Goal: Task Accomplishment & Management: Complete application form

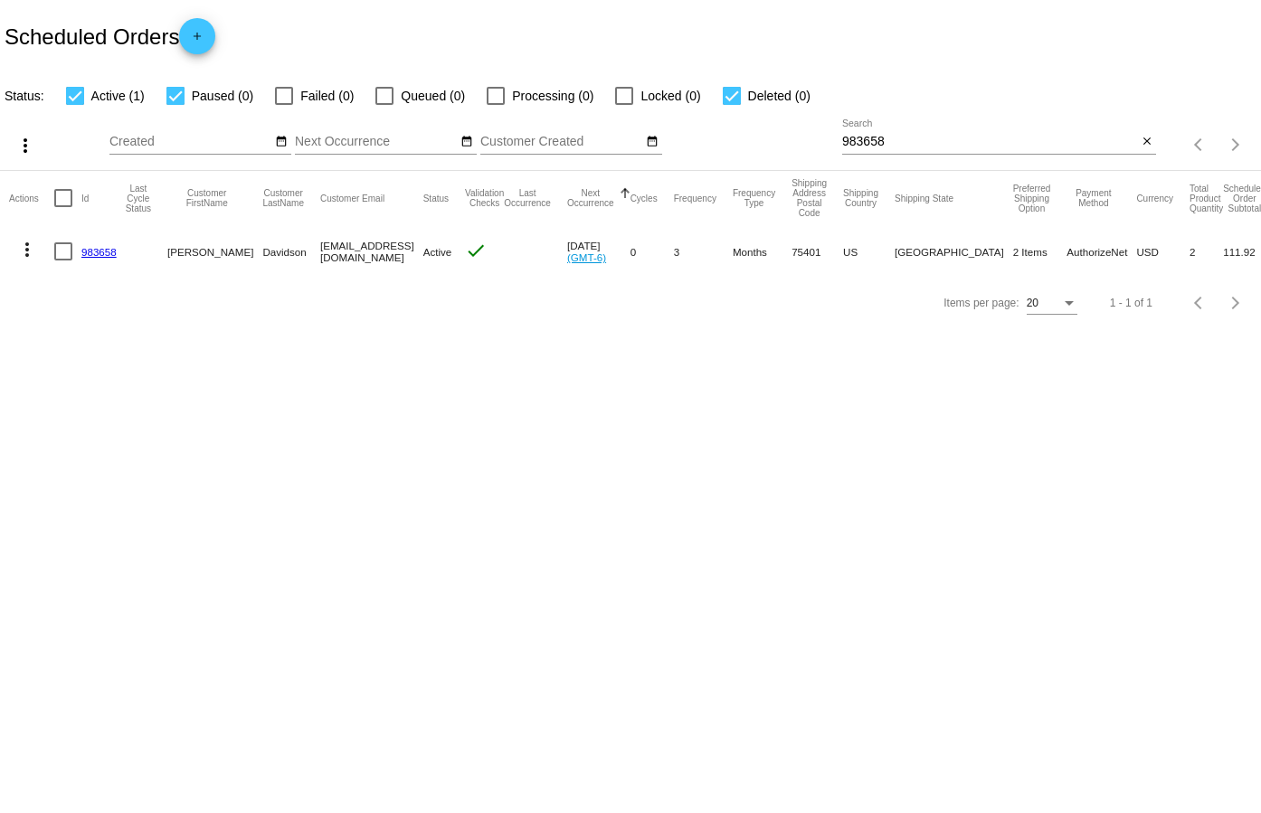
click at [887, 146] on input "983658" at bounding box center [989, 142] width 295 height 14
paste input "6703"
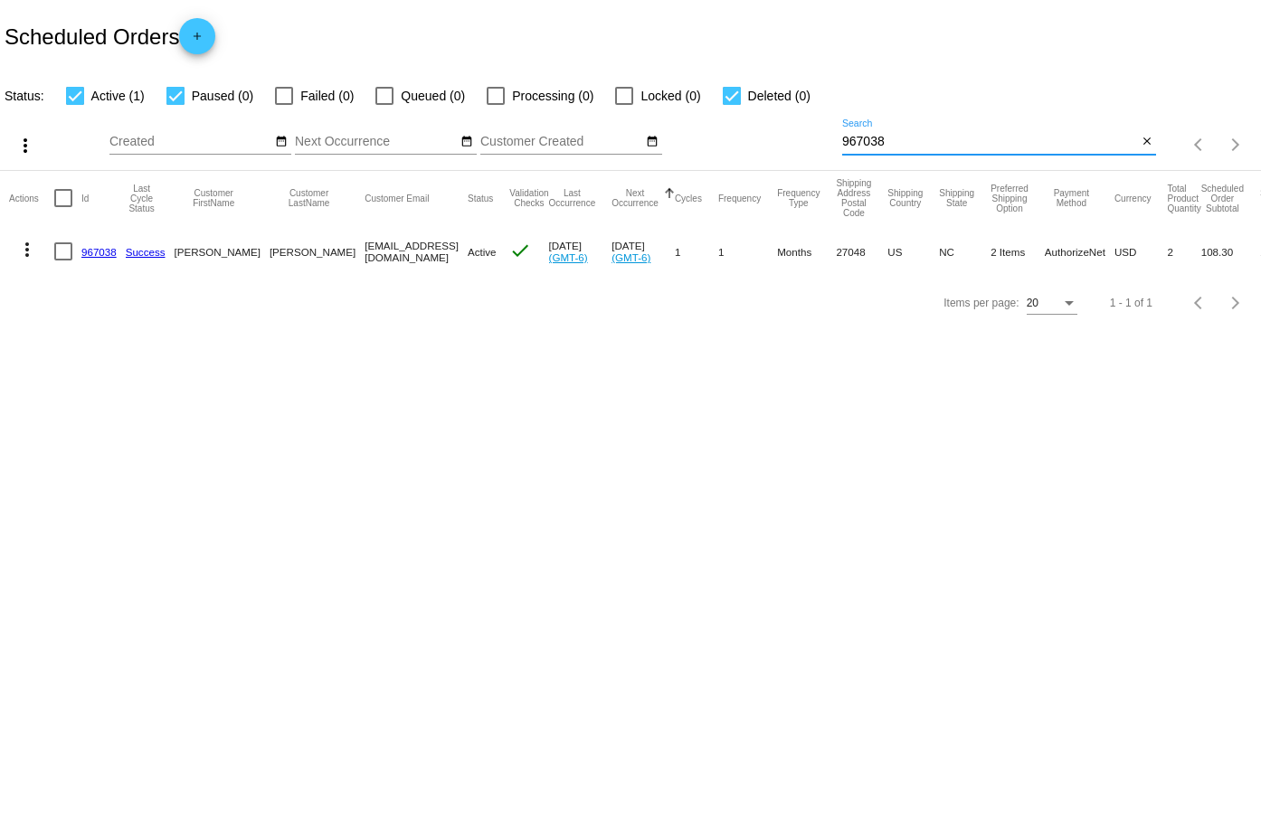
type input "967038"
click at [81, 251] on link "967038" at bounding box center [98, 252] width 35 height 12
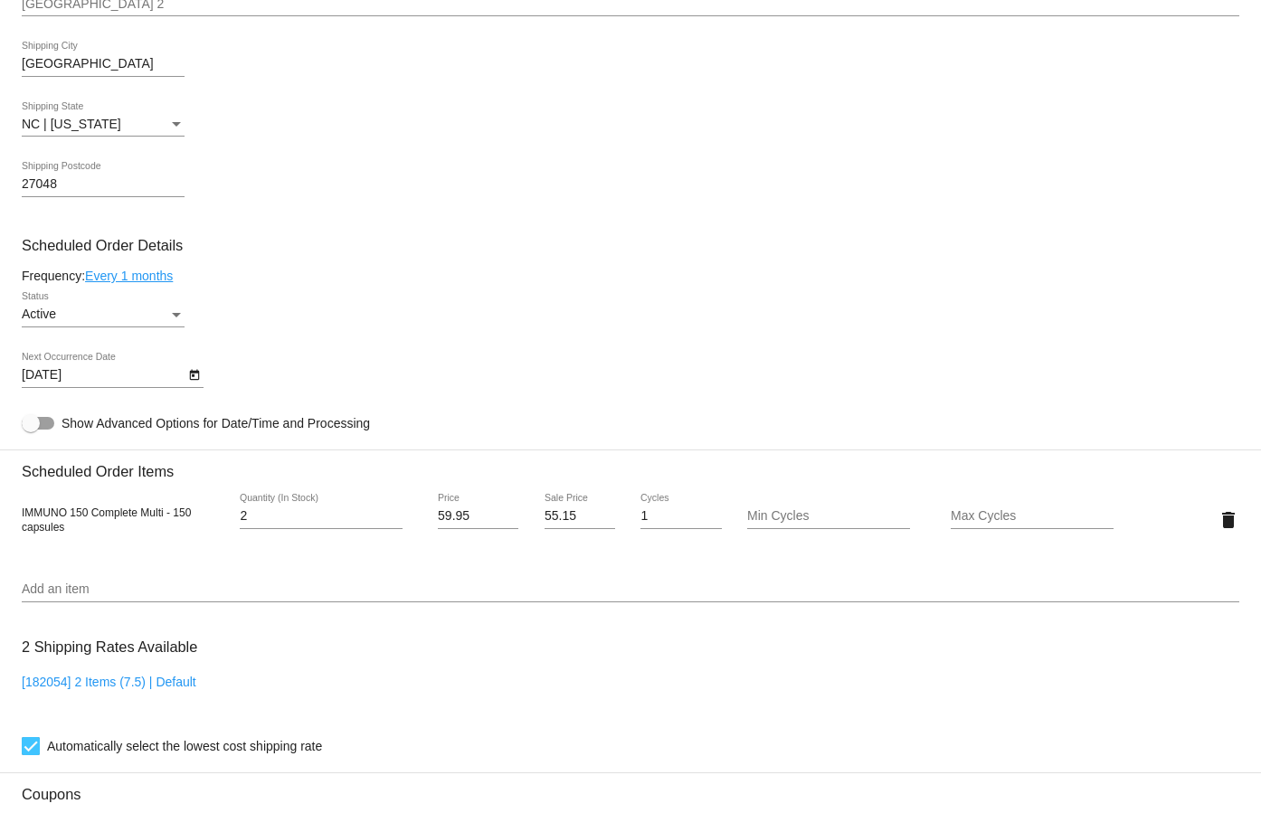
scroll to position [814, 0]
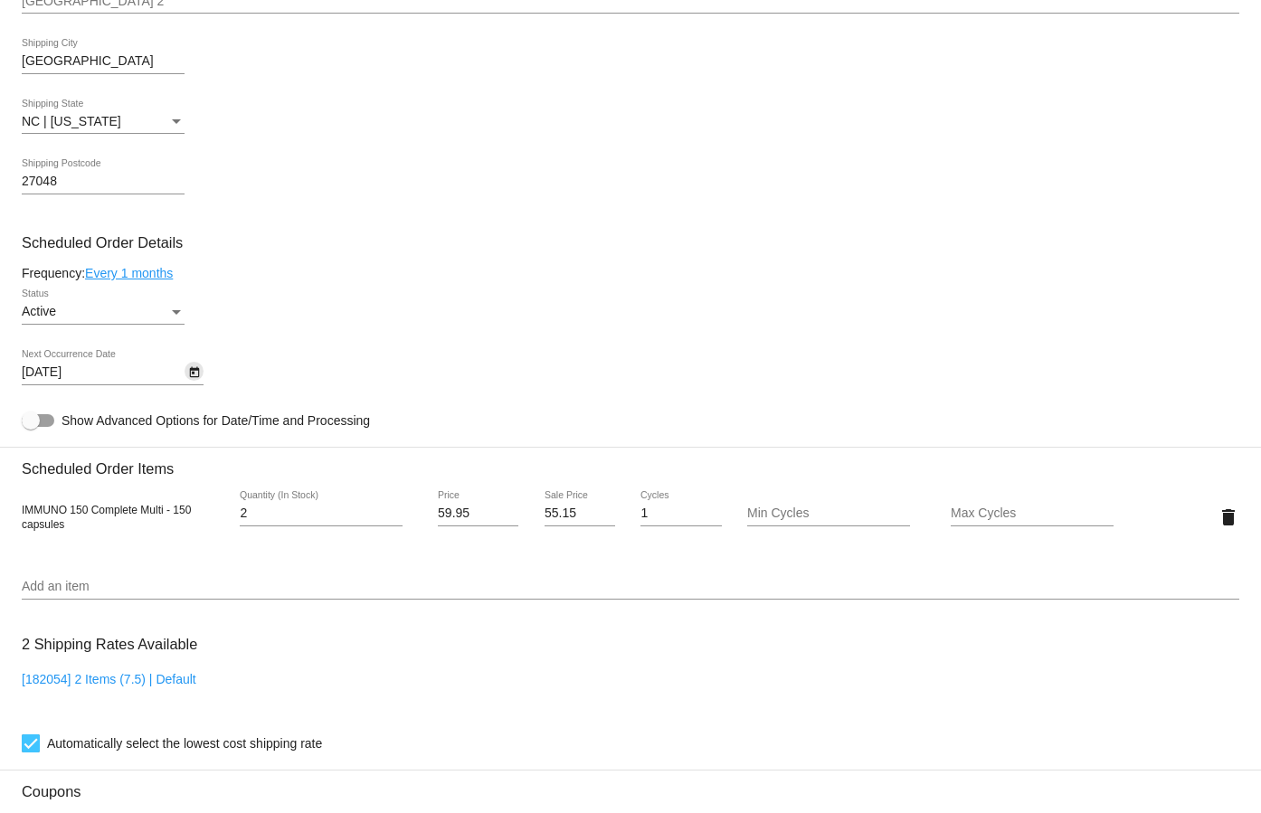
click at [194, 368] on icon "Open calendar" at bounding box center [194, 372] width 10 height 11
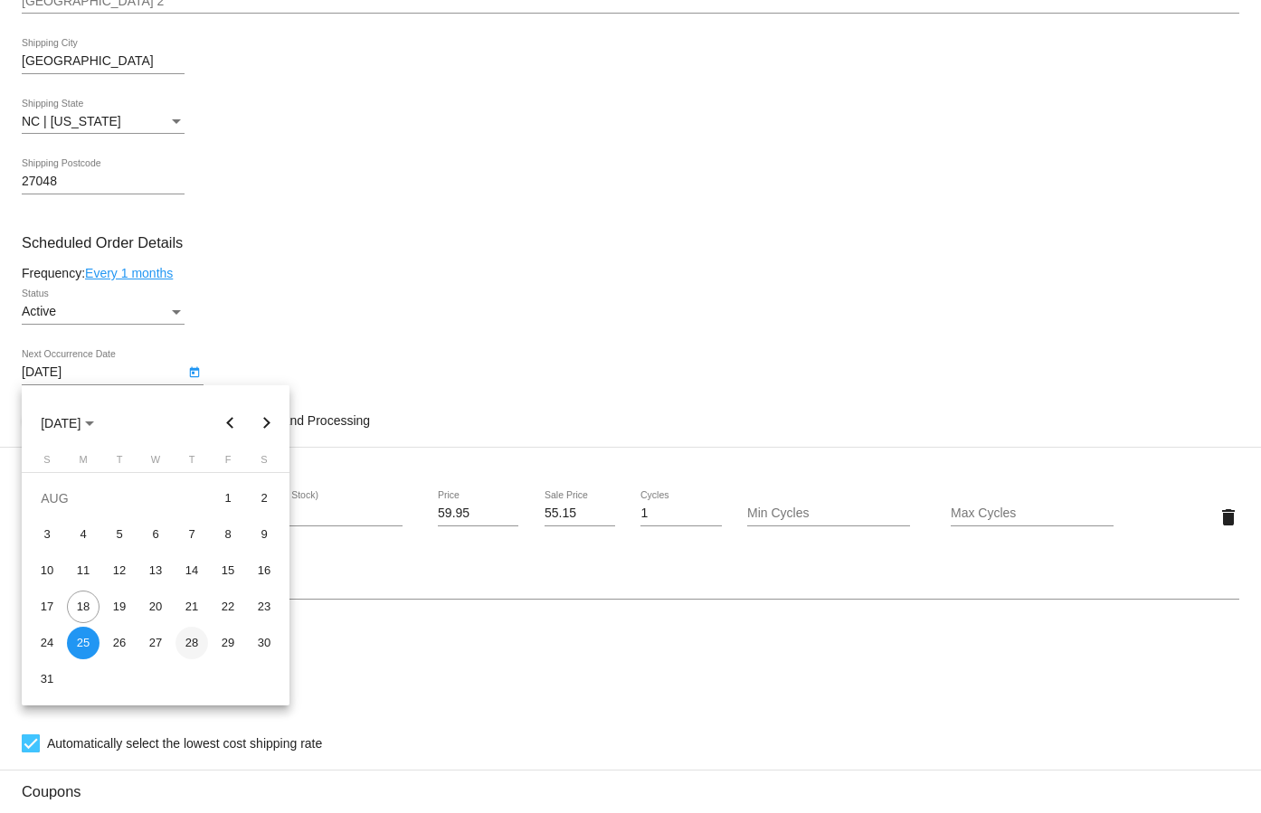
click at [184, 634] on div "28" at bounding box center [191, 643] width 33 height 33
type input "[DATE]"
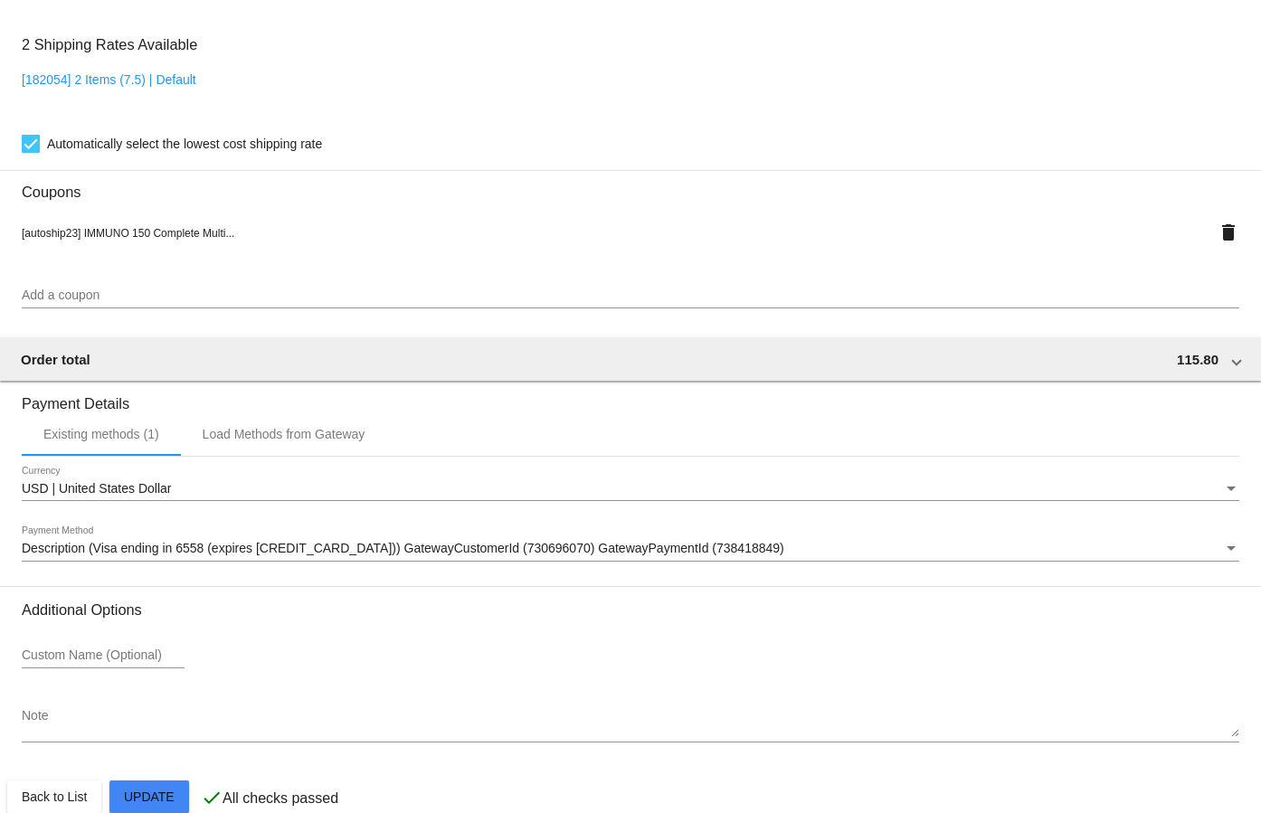
scroll to position [1443, 0]
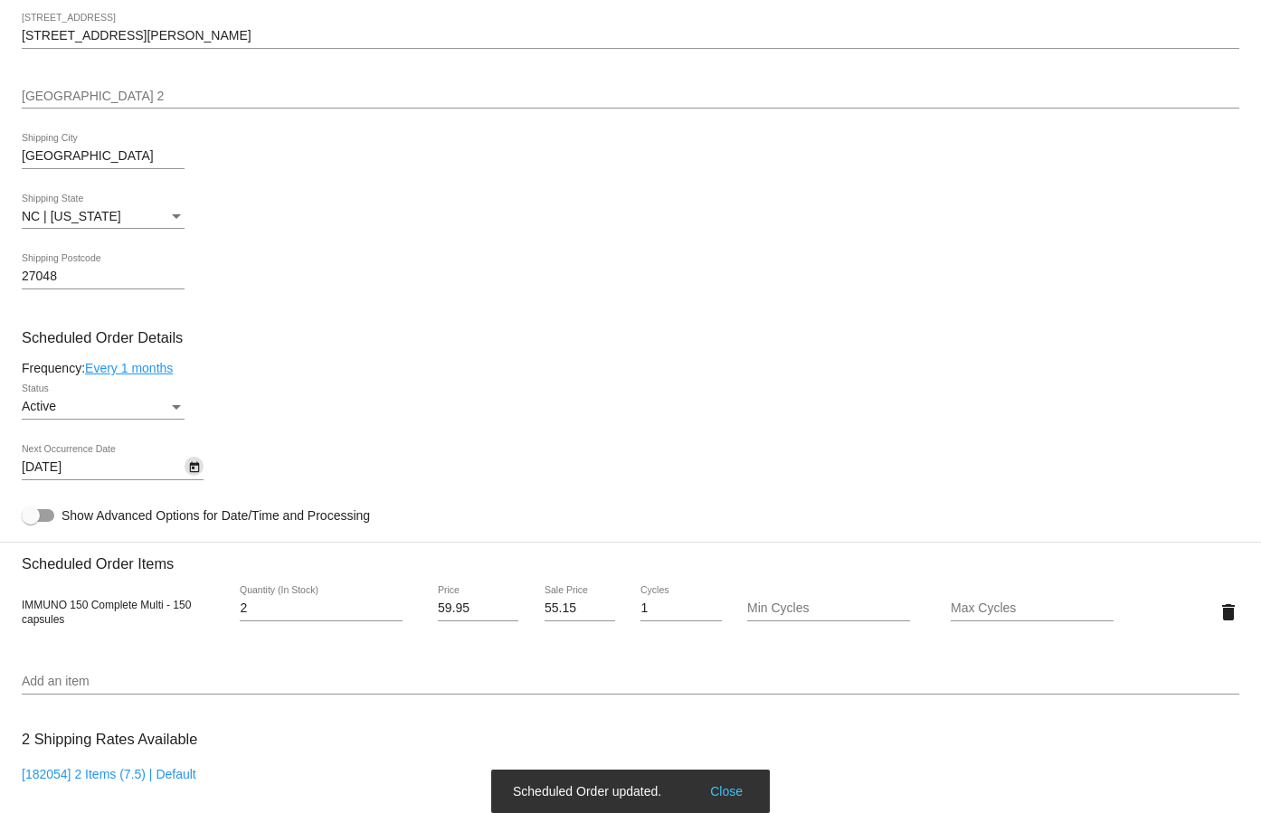
scroll to position [0, 0]
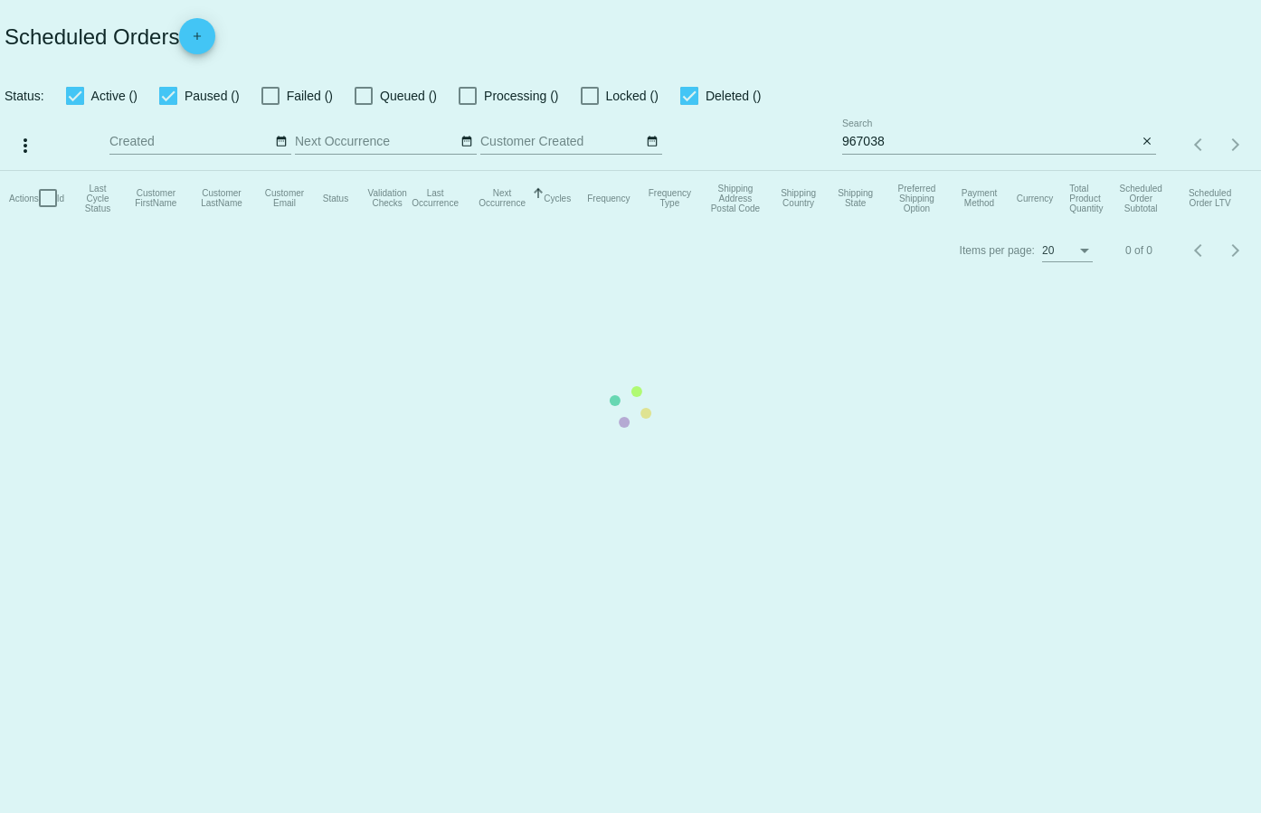
click at [197, 171] on mat-table "Actions Id Last Cycle Status Customer FirstName Customer LastName Customer Emai…" at bounding box center [630, 198] width 1261 height 54
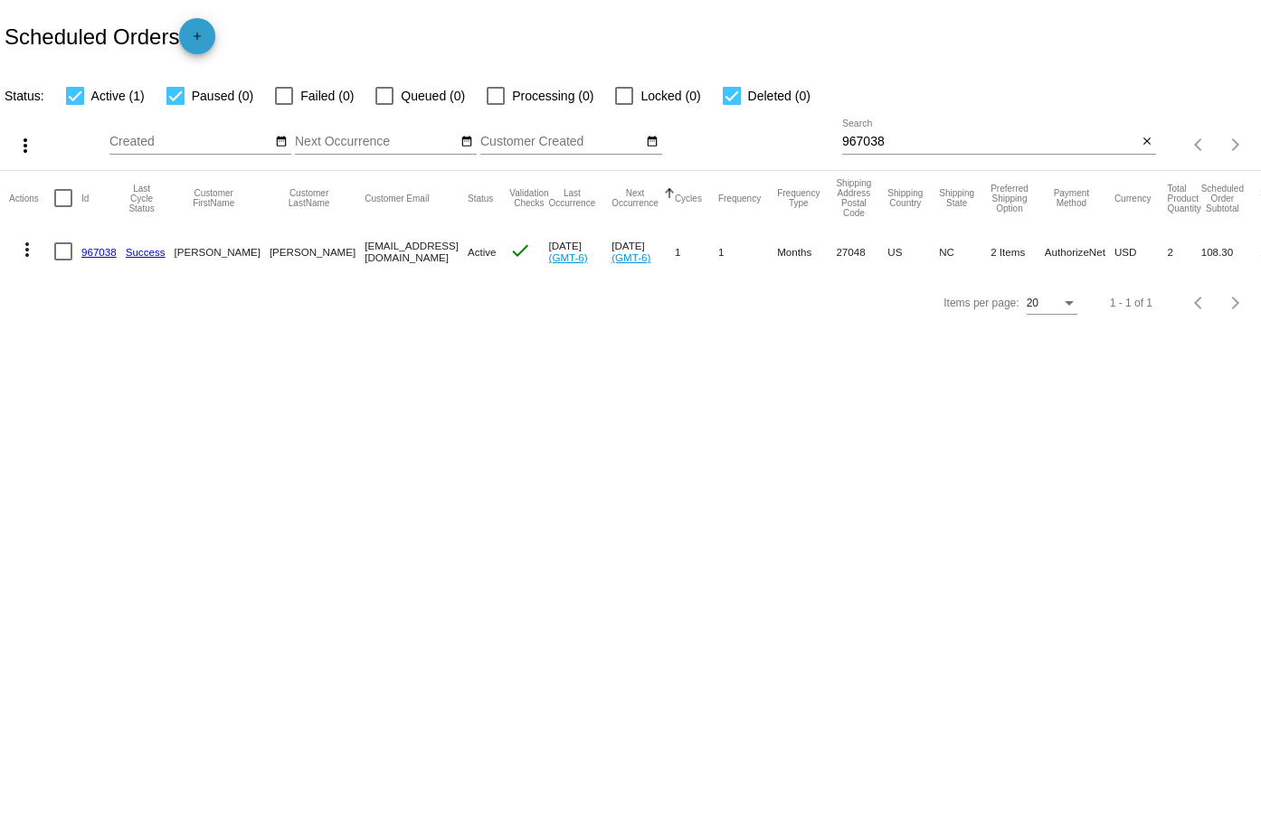
click at [204, 35] on mat-icon "add" at bounding box center [197, 41] width 22 height 22
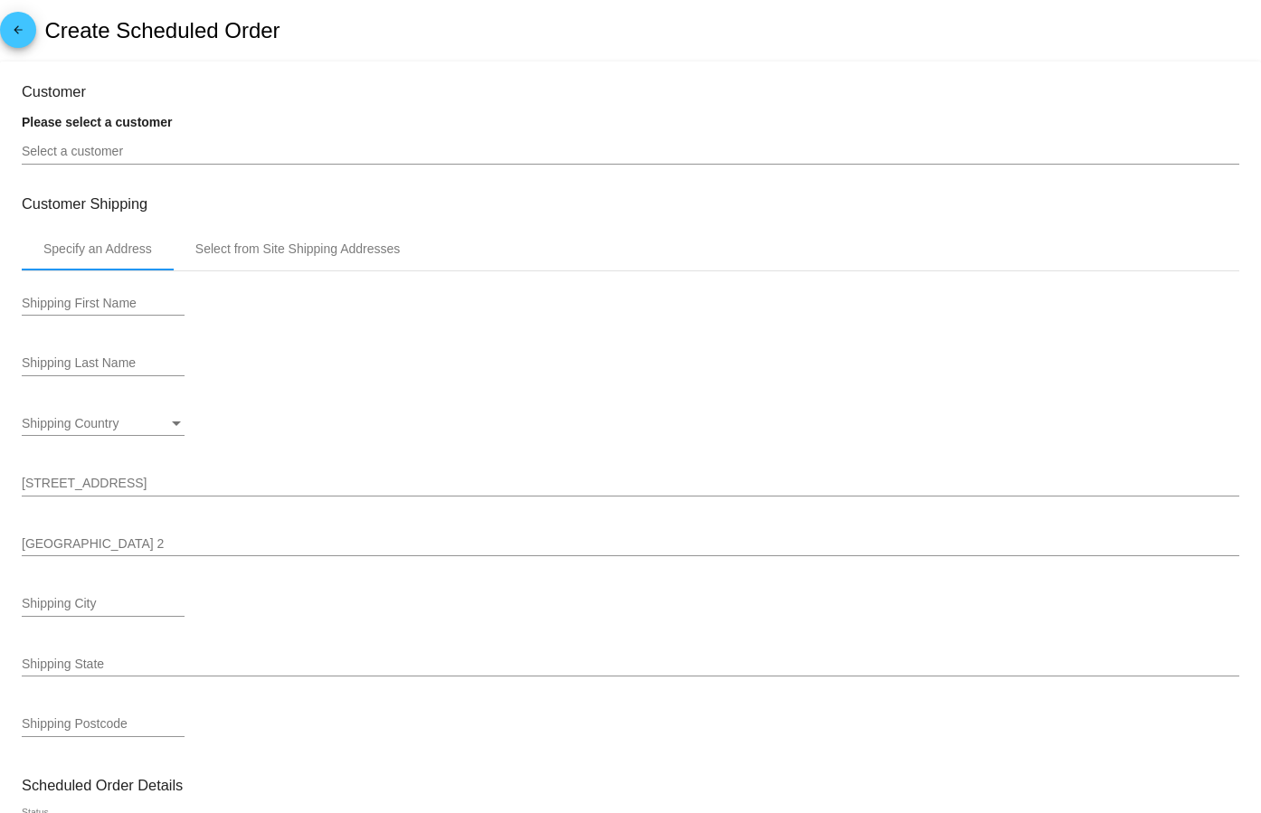
type input "9/18/2025"
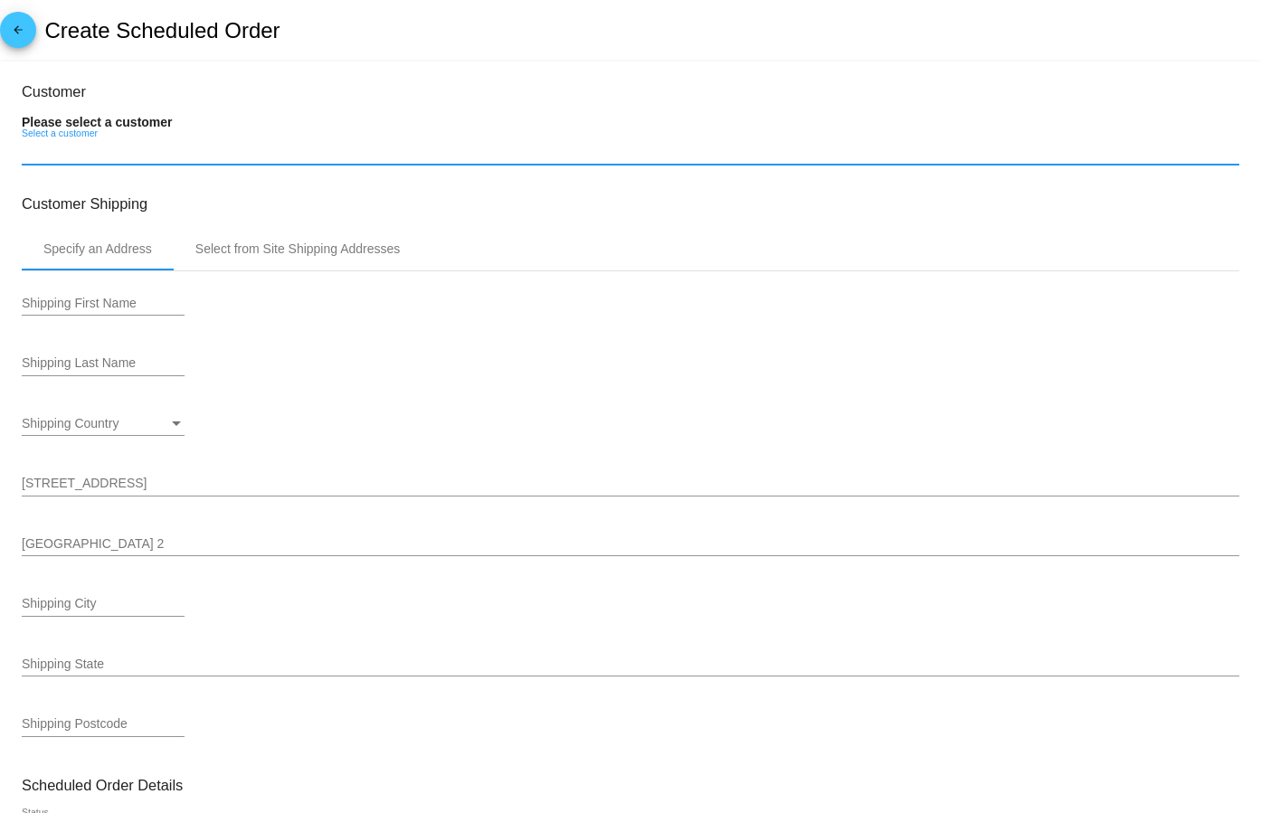
click at [124, 155] on input "Select a customer" at bounding box center [630, 152] width 1217 height 14
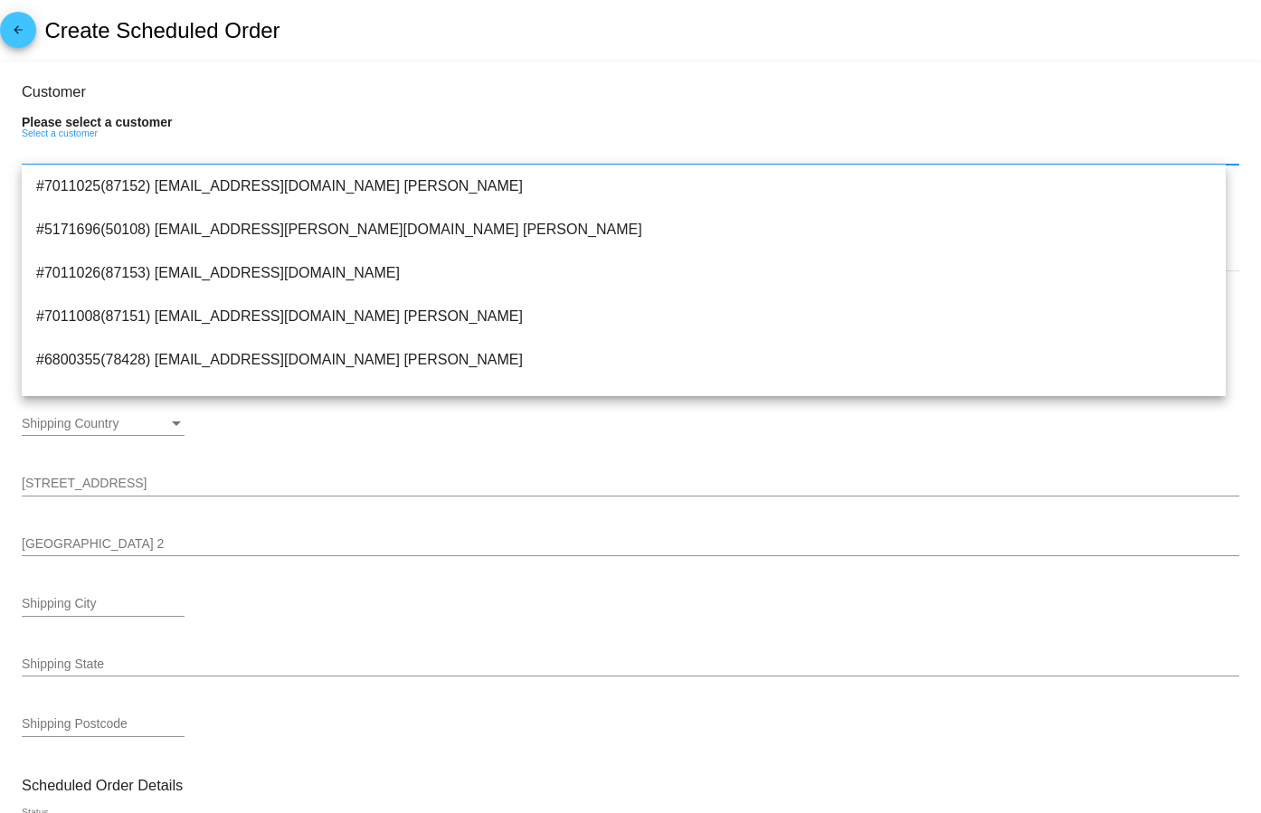
paste input "Gkarmarkovic@yahoo.com"
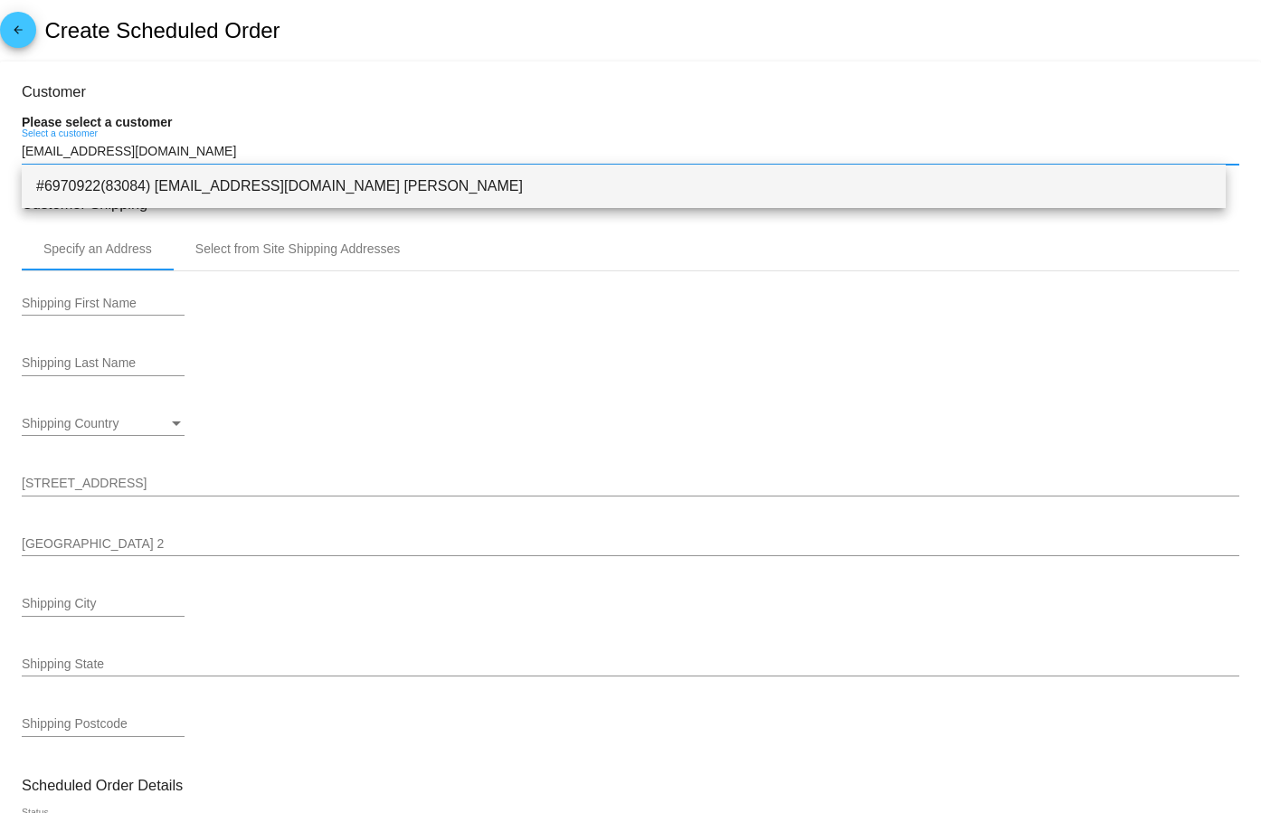
type input "Gkarmarkovic@yahoo.co"
click at [248, 186] on span "#6970922(83084) Gkarmarkovic@yahoo.com Gloria Karmarkovic" at bounding box center [623, 186] width 1175 height 43
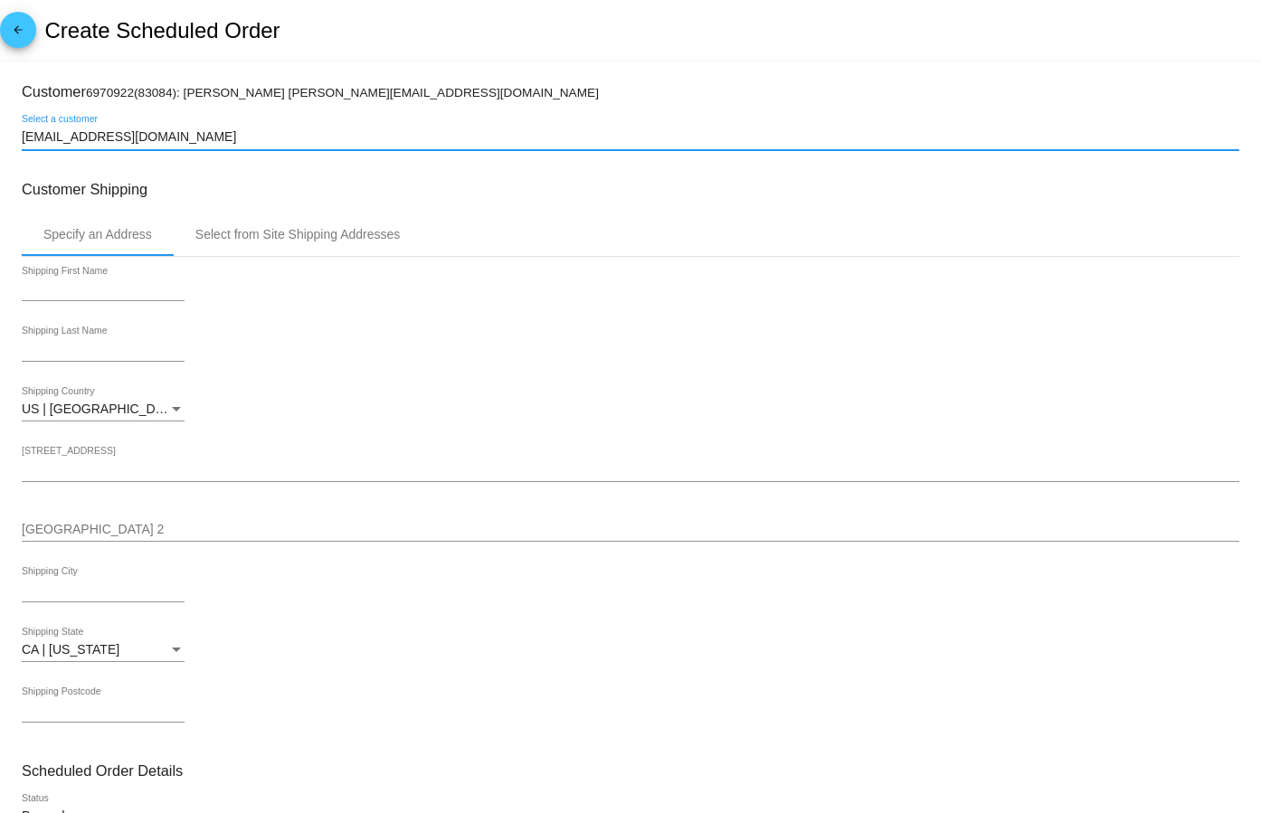
type input "Gloria"
type input "Karmarkovic"
type input "192 Powers Ave"
type input "Clovis"
type input "93619"
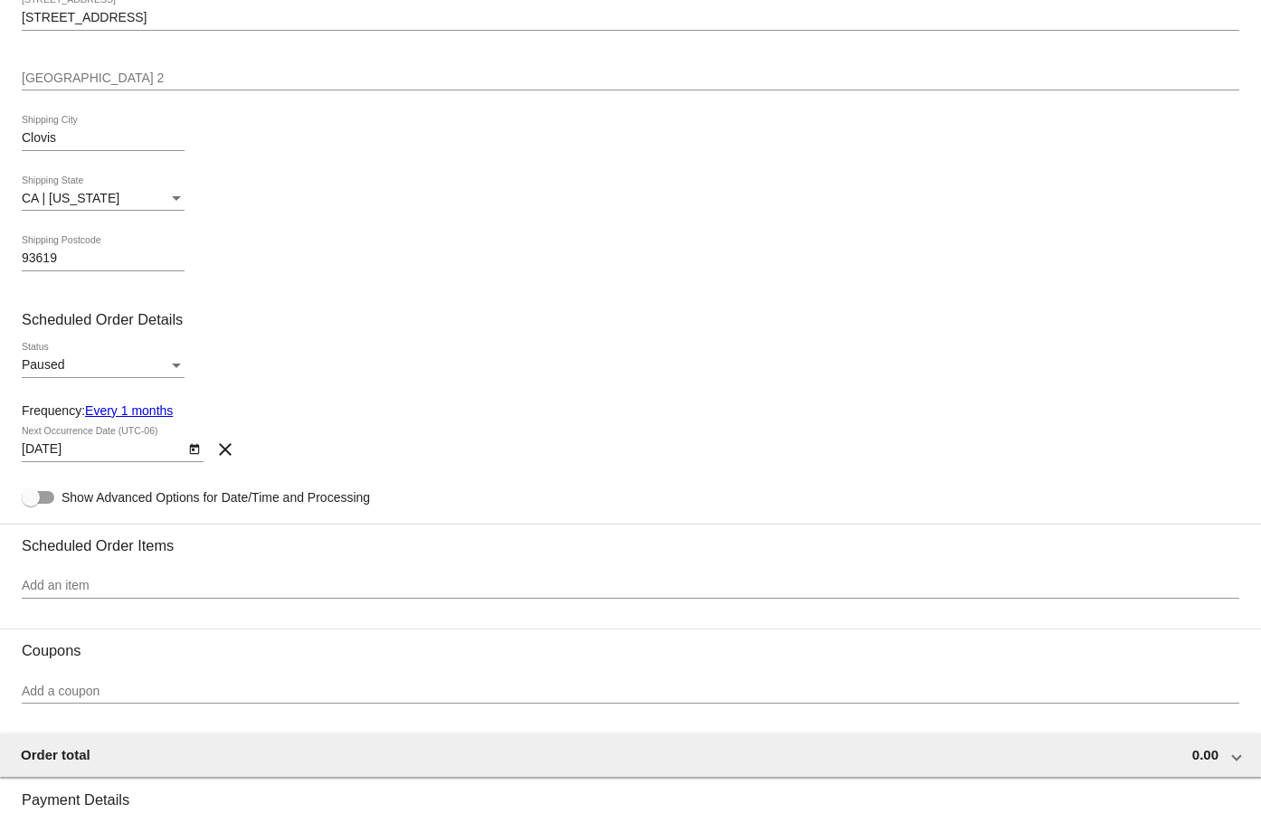
scroll to position [452, 0]
click at [190, 450] on icon "Open calendar" at bounding box center [194, 448] width 10 height 11
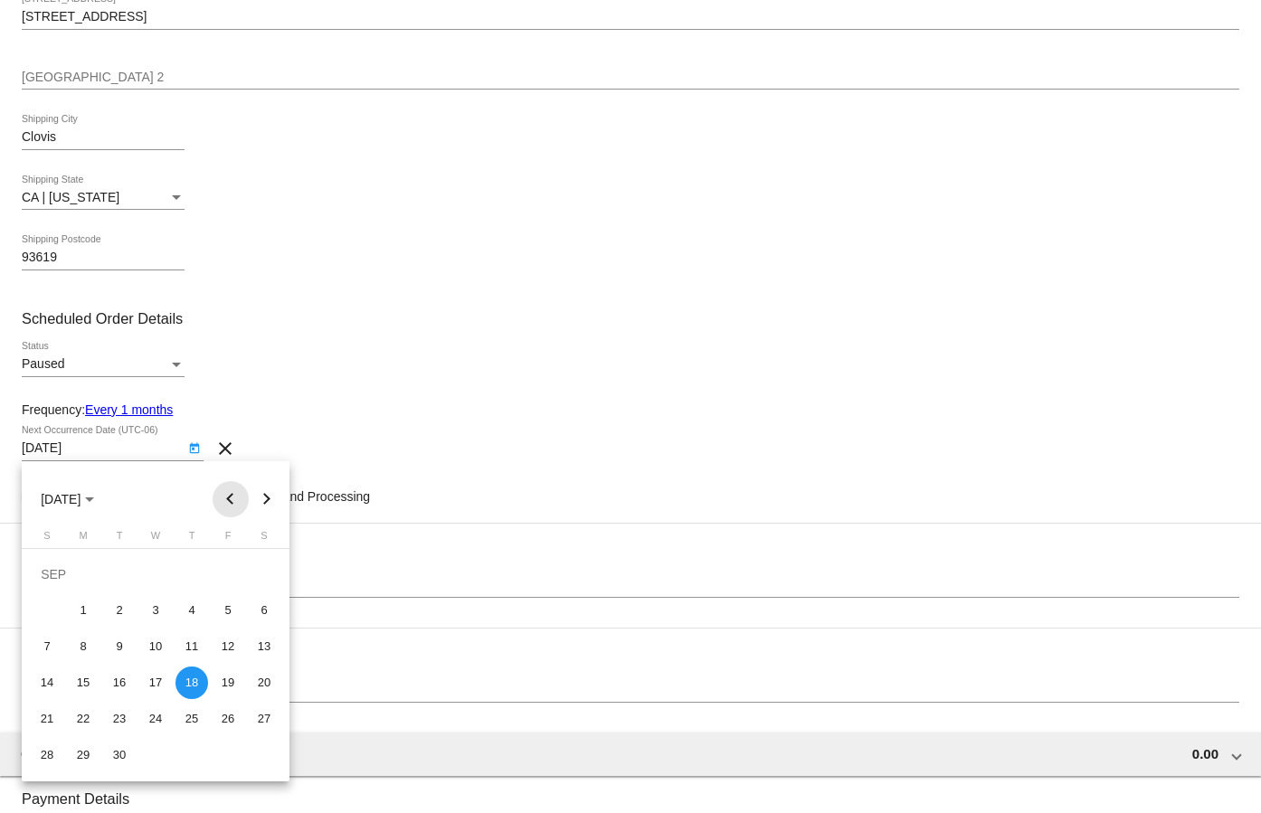
click at [218, 494] on button "Previous month" at bounding box center [231, 499] width 36 height 36
click at [268, 502] on button "Next month" at bounding box center [267, 499] width 36 height 36
click at [291, 353] on div at bounding box center [630, 406] width 1261 height 813
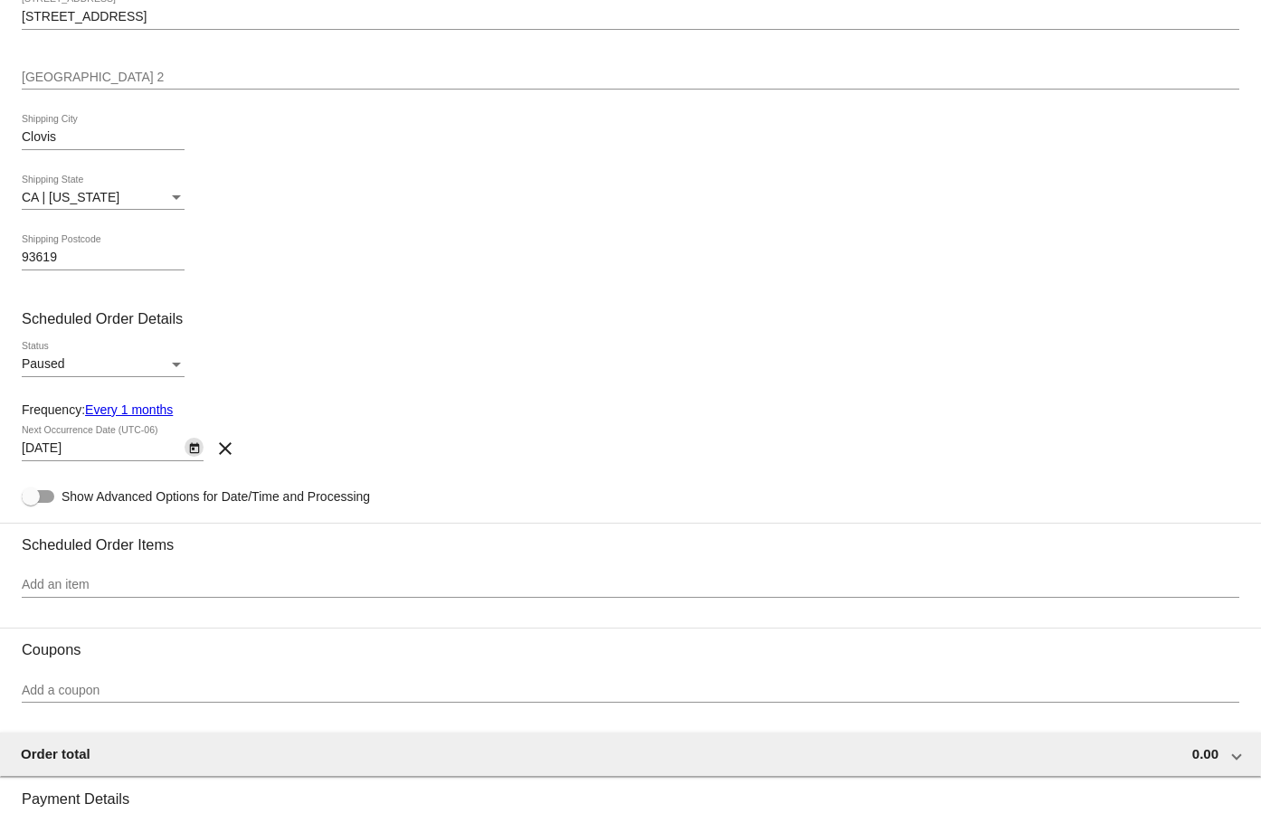
click at [175, 578] on input "Add an item" at bounding box center [630, 585] width 1217 height 14
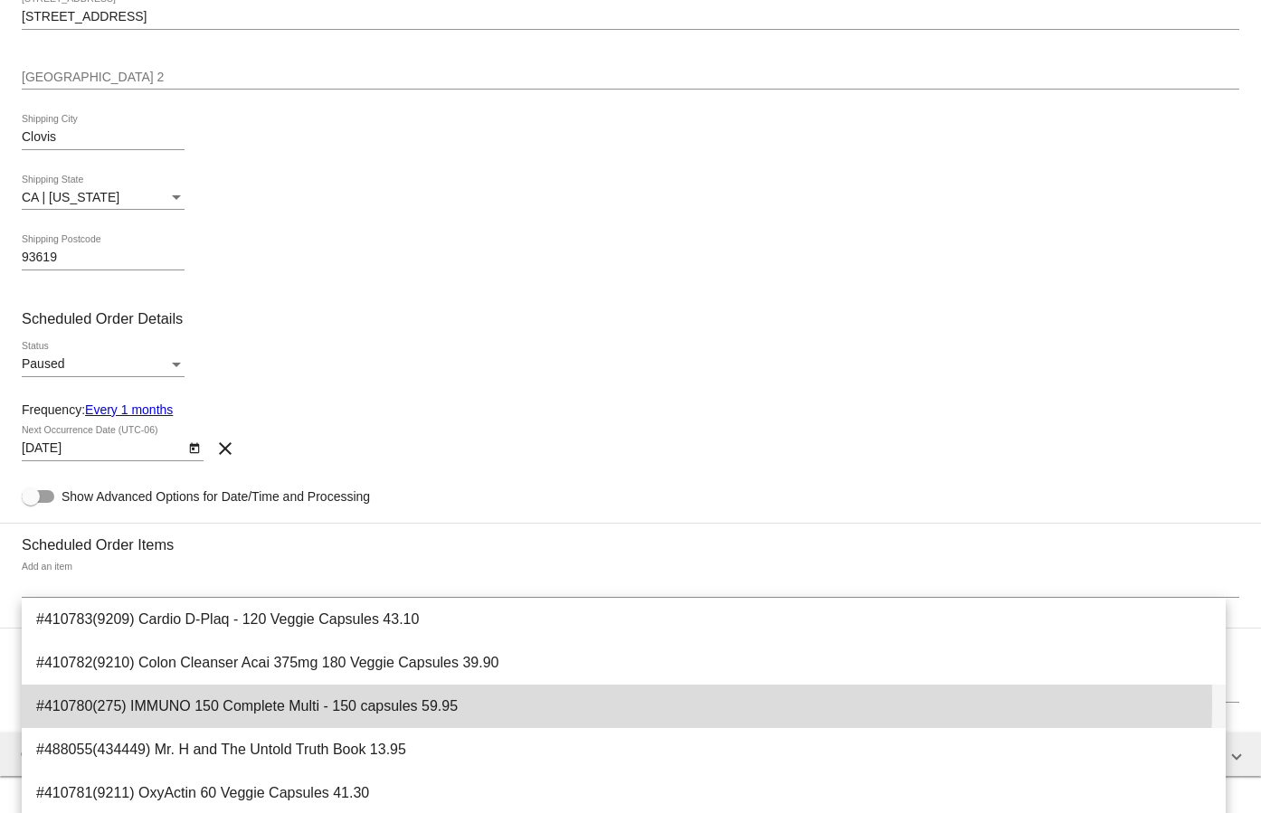
click at [261, 701] on span "#410780(275) IMMUNO 150 Complete Multi - 150 capsules 59.95" at bounding box center [623, 706] width 1175 height 43
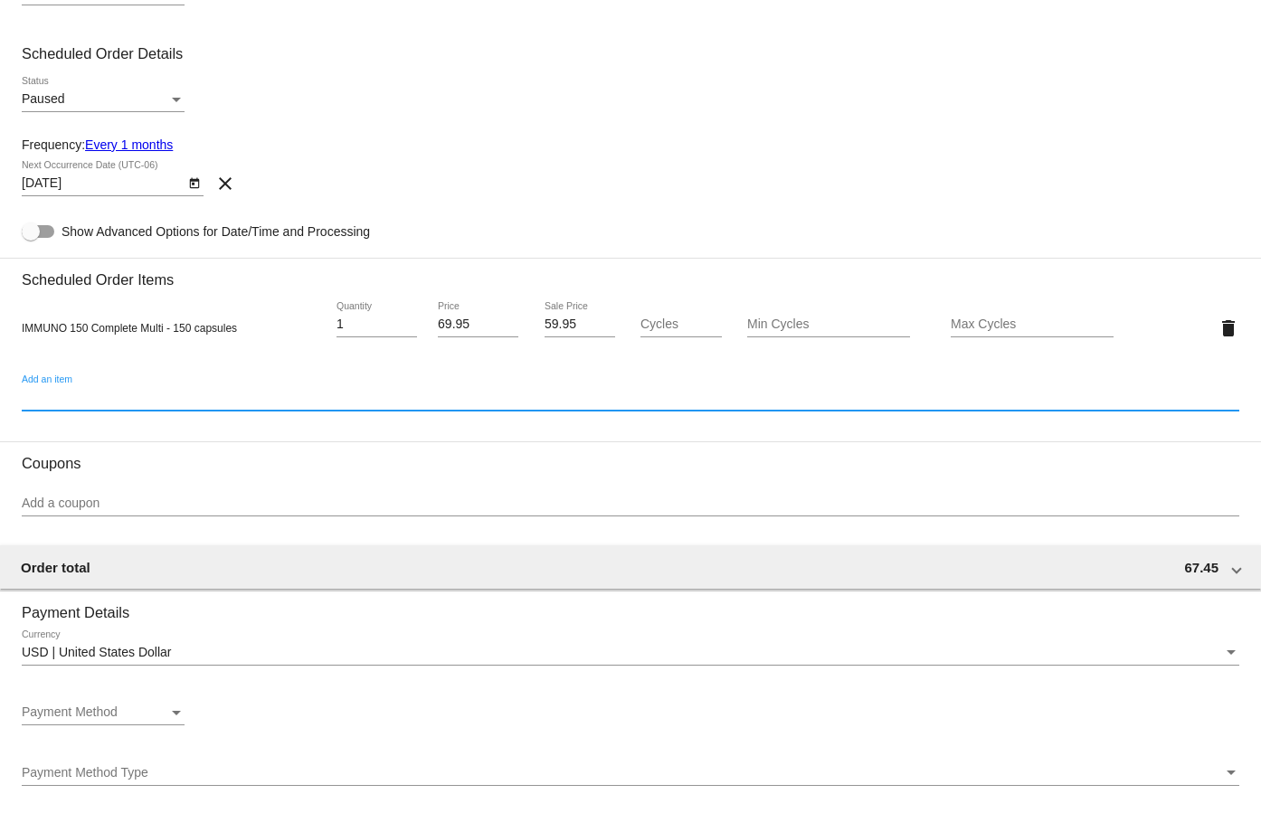
scroll to position [724, 0]
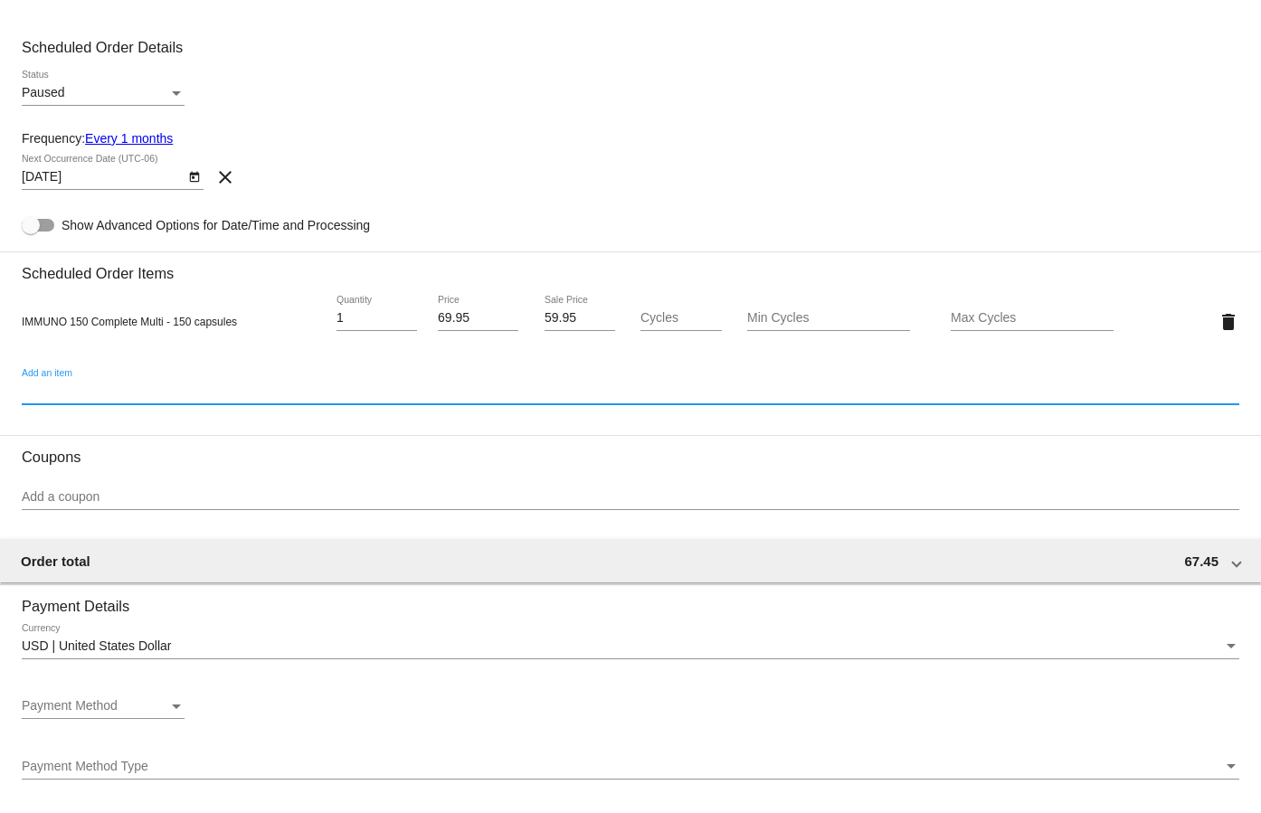
click at [213, 494] on input "Add a coupon" at bounding box center [630, 497] width 1217 height 14
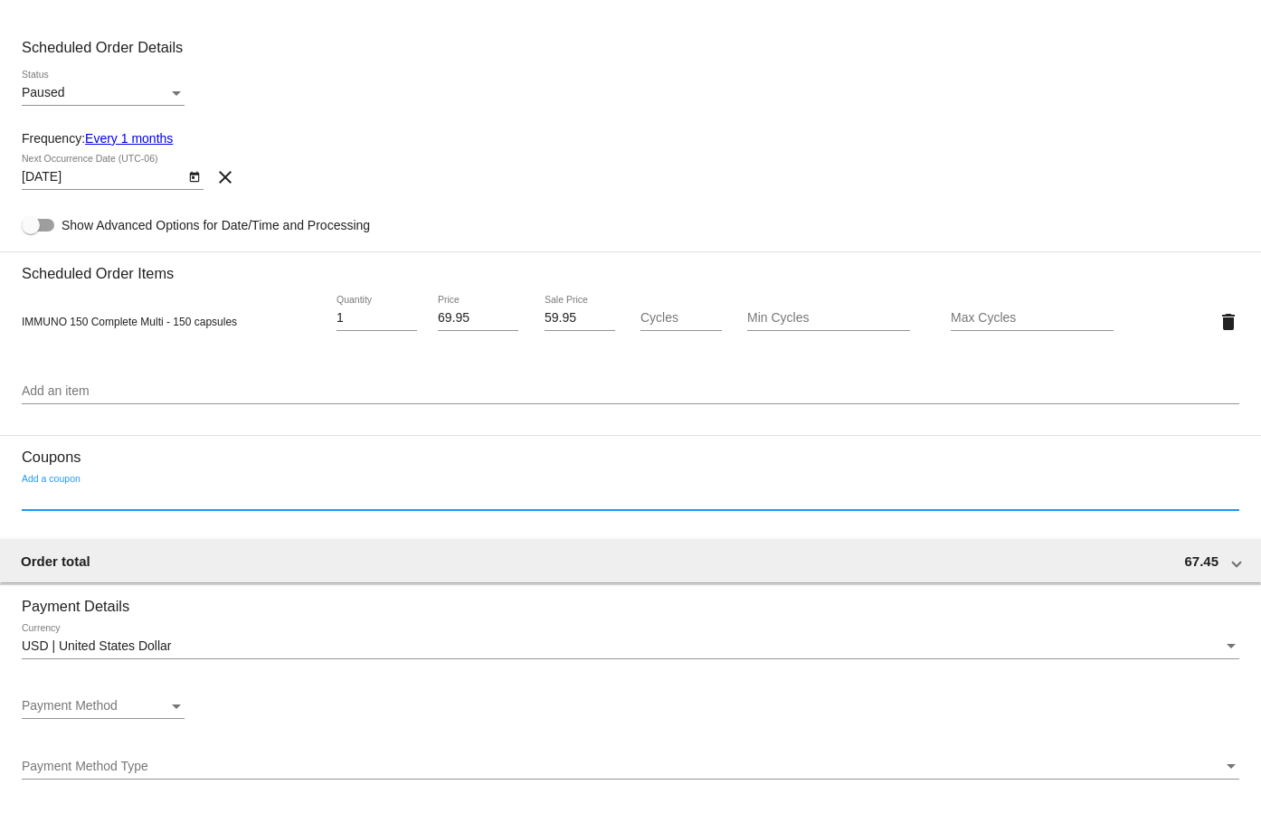
click at [138, 504] on input "Add a coupon" at bounding box center [630, 497] width 1217 height 14
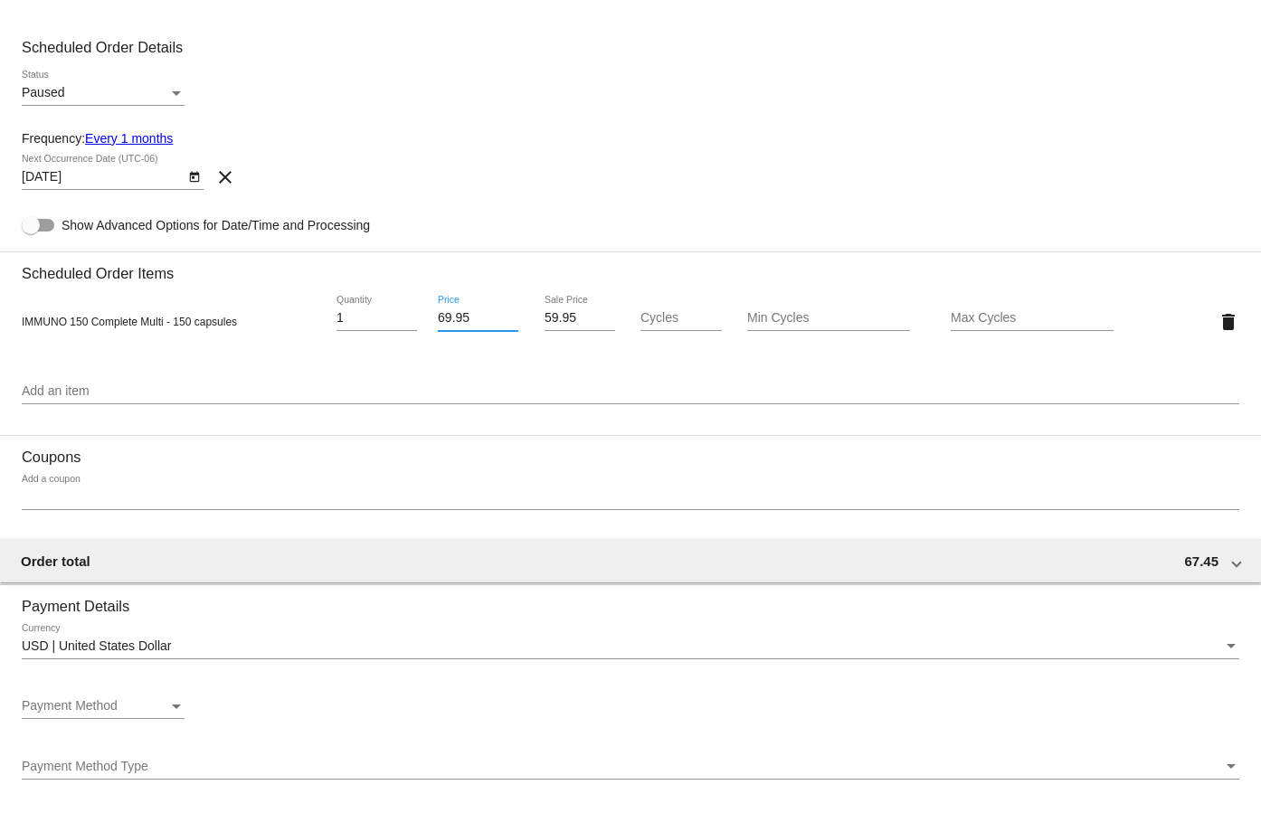
click at [465, 321] on input "69.95" at bounding box center [478, 318] width 80 height 14
click at [554, 324] on input "59.95" at bounding box center [579, 318] width 71 height 14
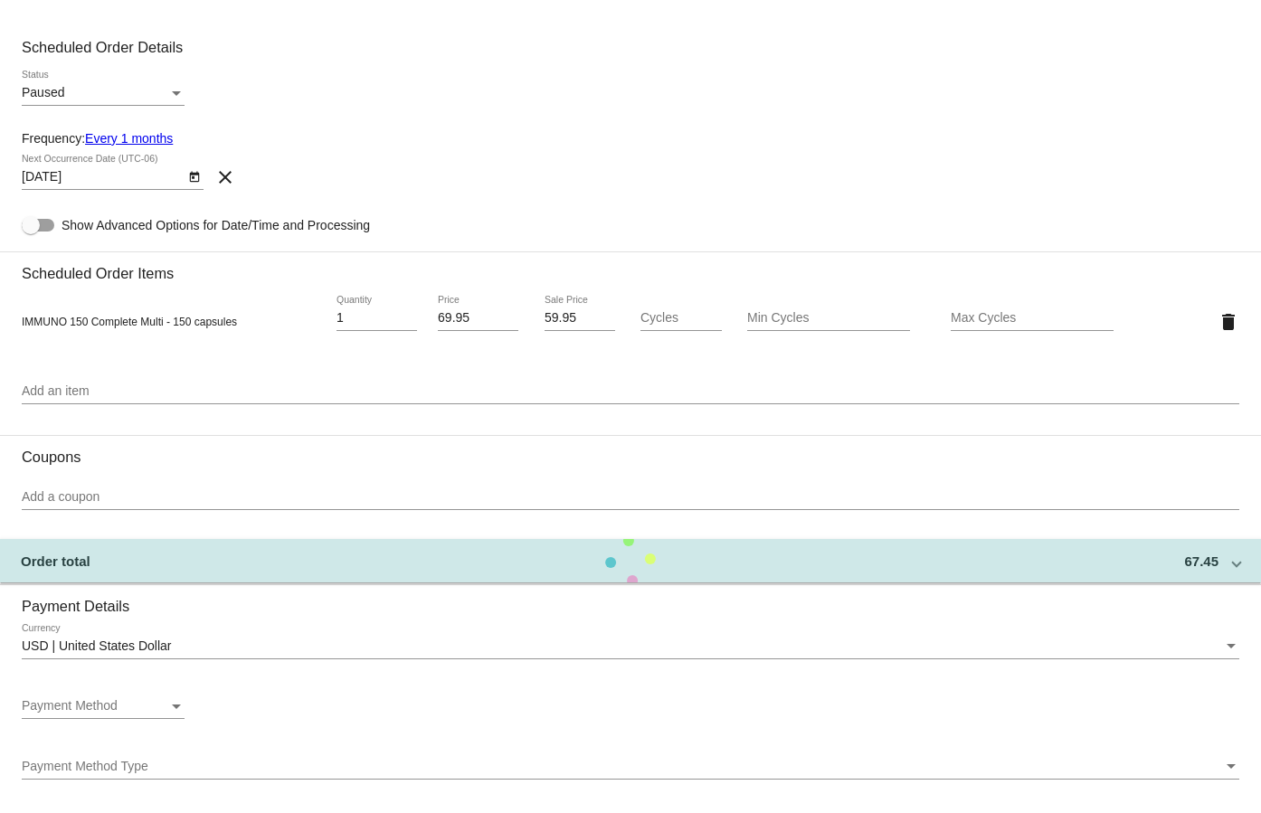
click at [75, 488] on div "Add a coupon" at bounding box center [630, 492] width 1217 height 35
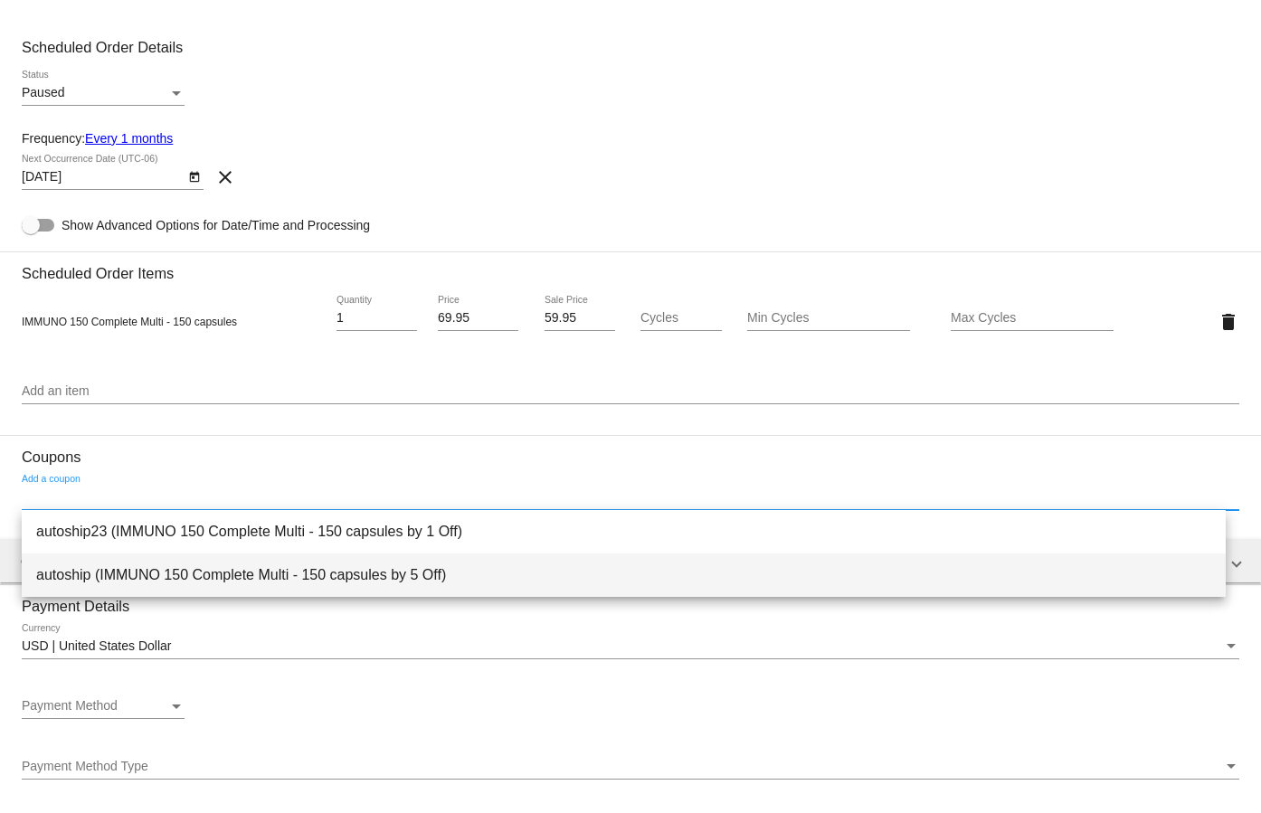
click at [228, 577] on span "autoship (IMMUNO 150 Complete Multi - 150 capsules by 5 Off)" at bounding box center [623, 574] width 1175 height 43
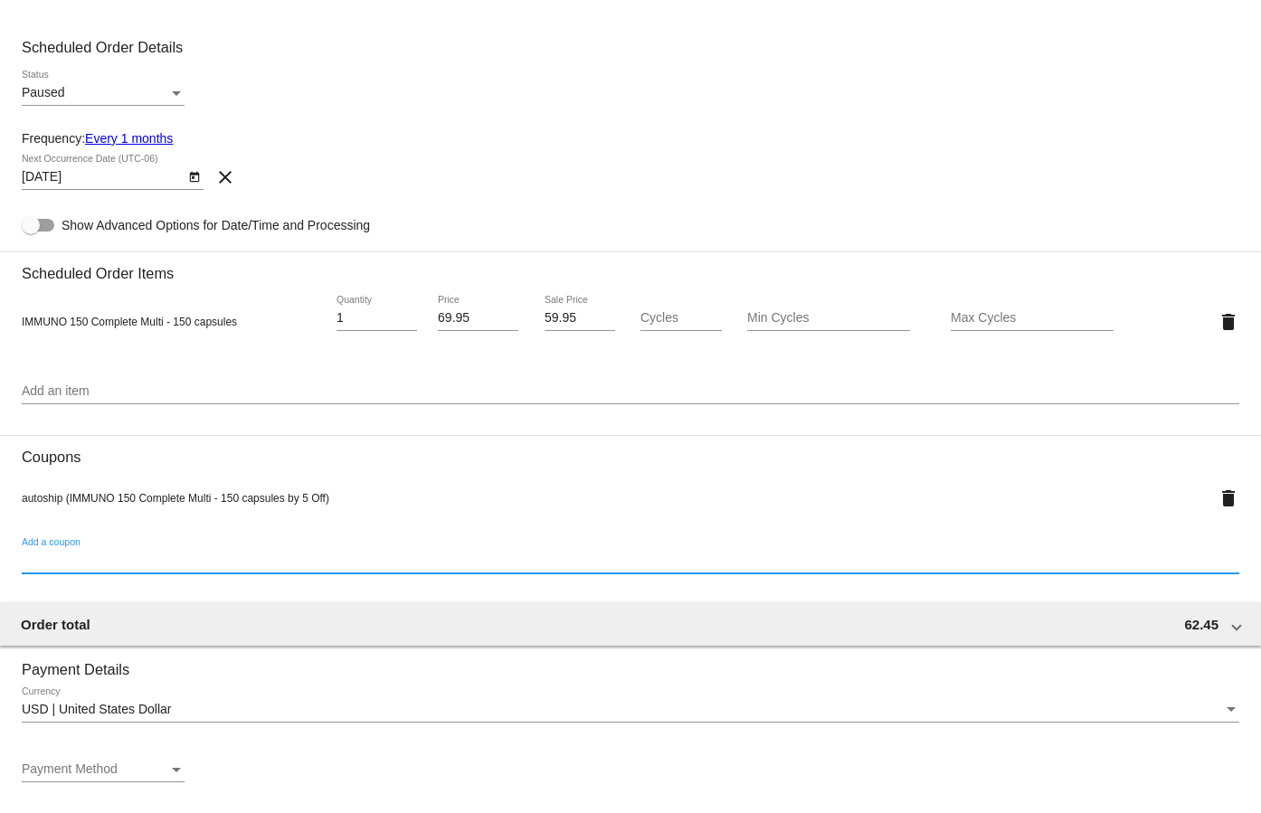
click at [549, 315] on input "59.95" at bounding box center [579, 318] width 71 height 14
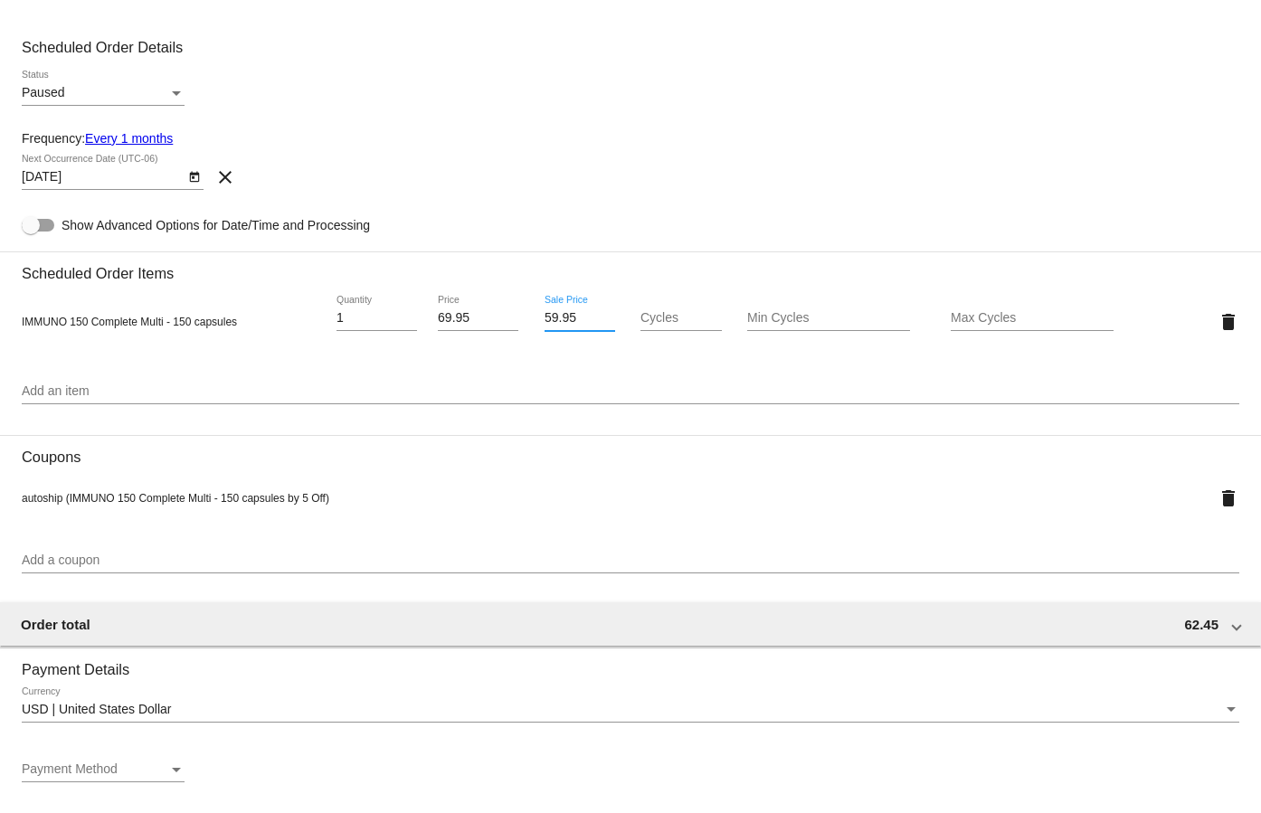
click at [549, 315] on input "59.95" at bounding box center [579, 318] width 71 height 14
type input "55.96"
click at [632, 232] on mat-card-content "Customer 6970922(83084): Gloria Karmarkovic Gkarmarkovic@yahoo.com Select a cus…" at bounding box center [630, 526] width 1217 height 2333
click at [1225, 495] on mat-icon "delete" at bounding box center [1228, 498] width 22 height 22
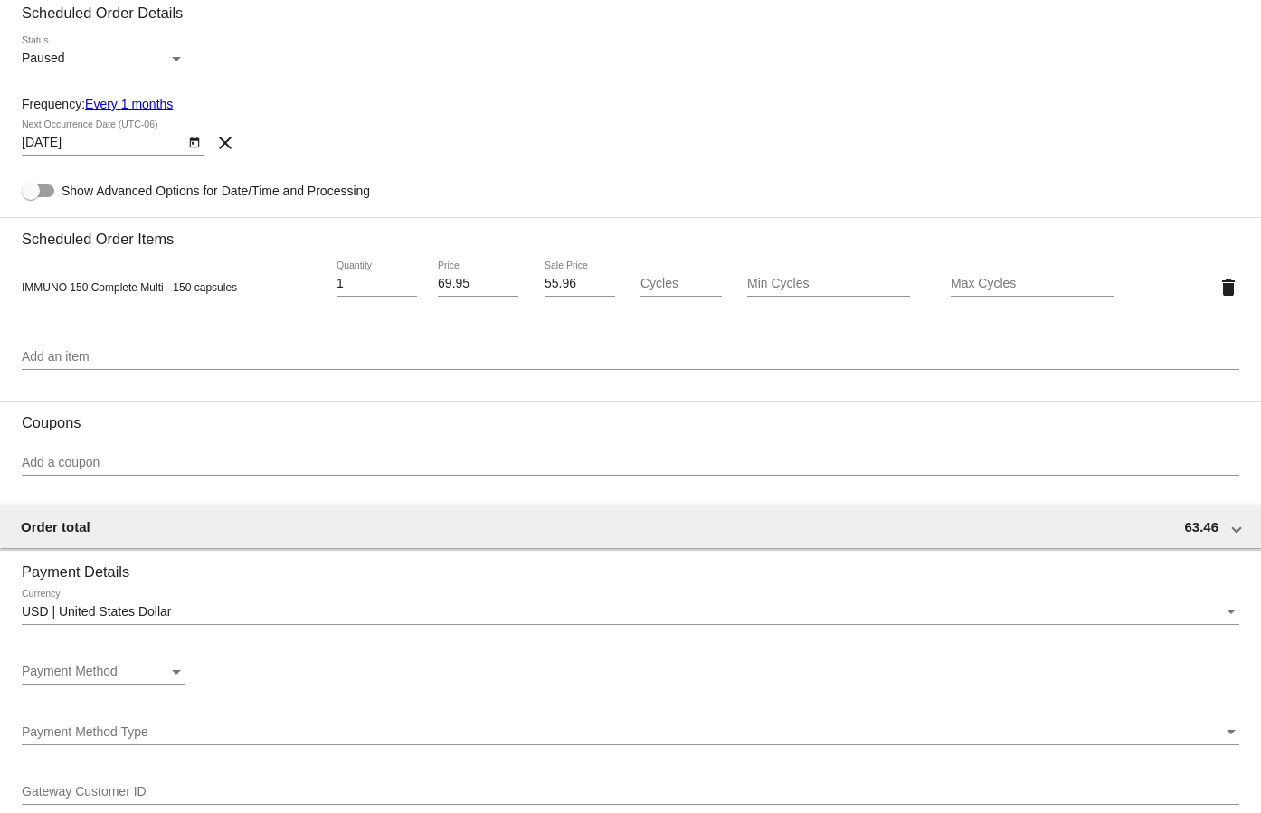
scroll to position [904, 0]
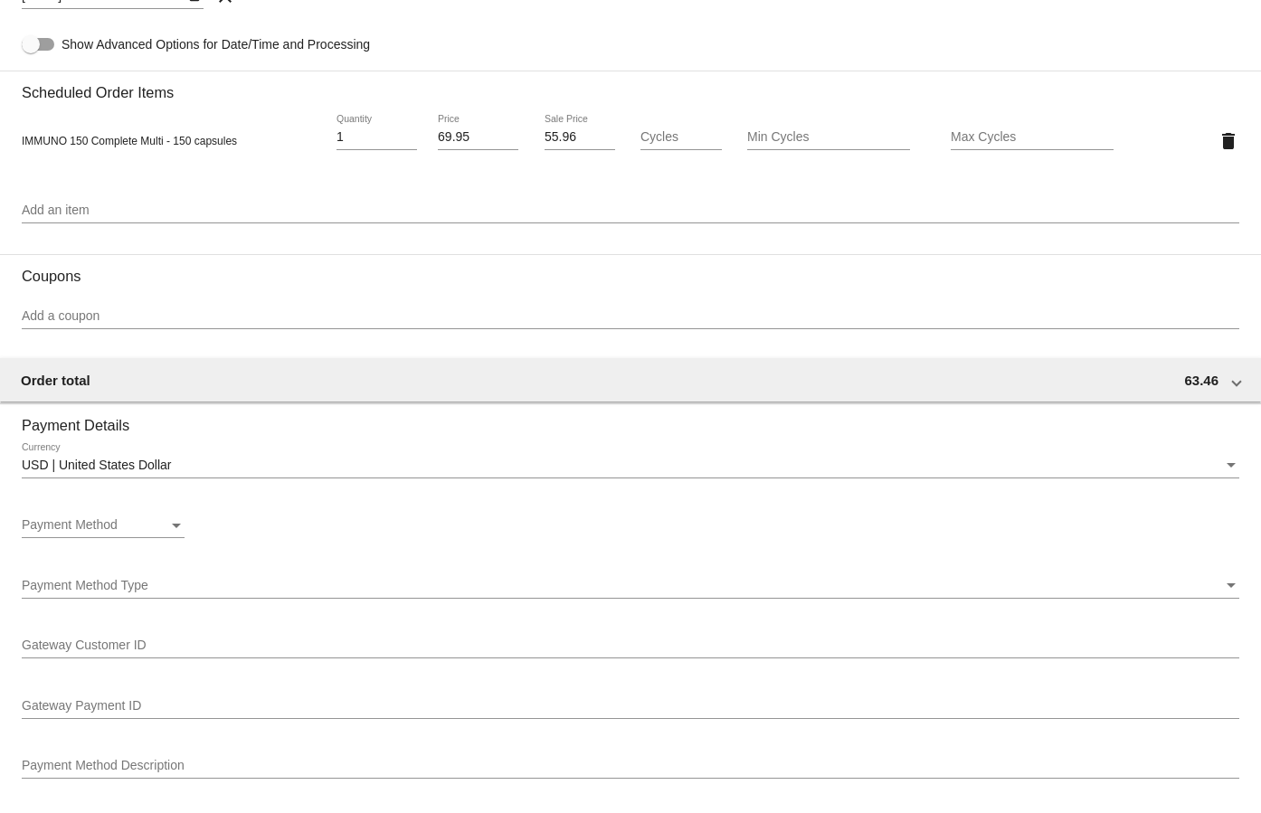
click at [136, 506] on div "Payment Method Payment Method" at bounding box center [103, 520] width 163 height 35
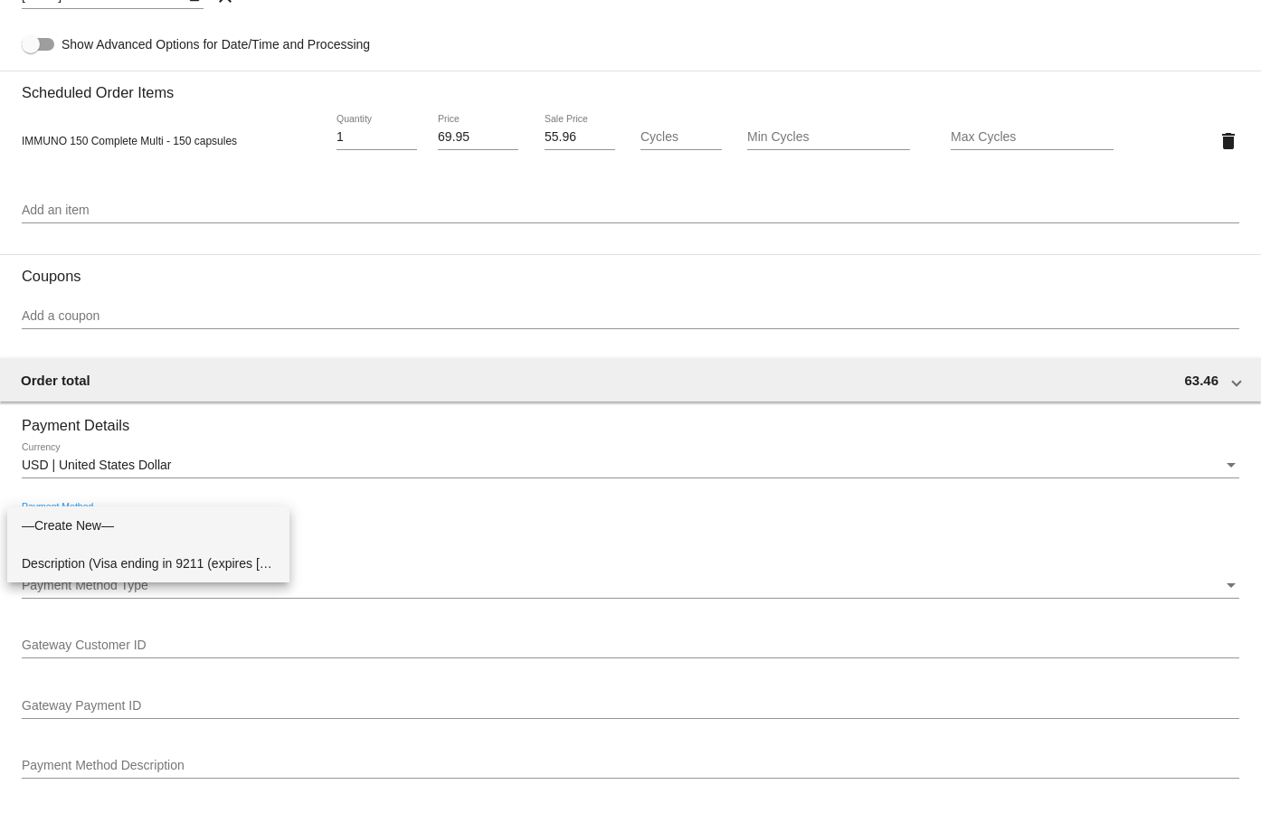
click at [130, 564] on span "Description (Visa ending in 9211 (expires 09/28)) GatewayCustomerId (766080526)…" at bounding box center [148, 563] width 253 height 38
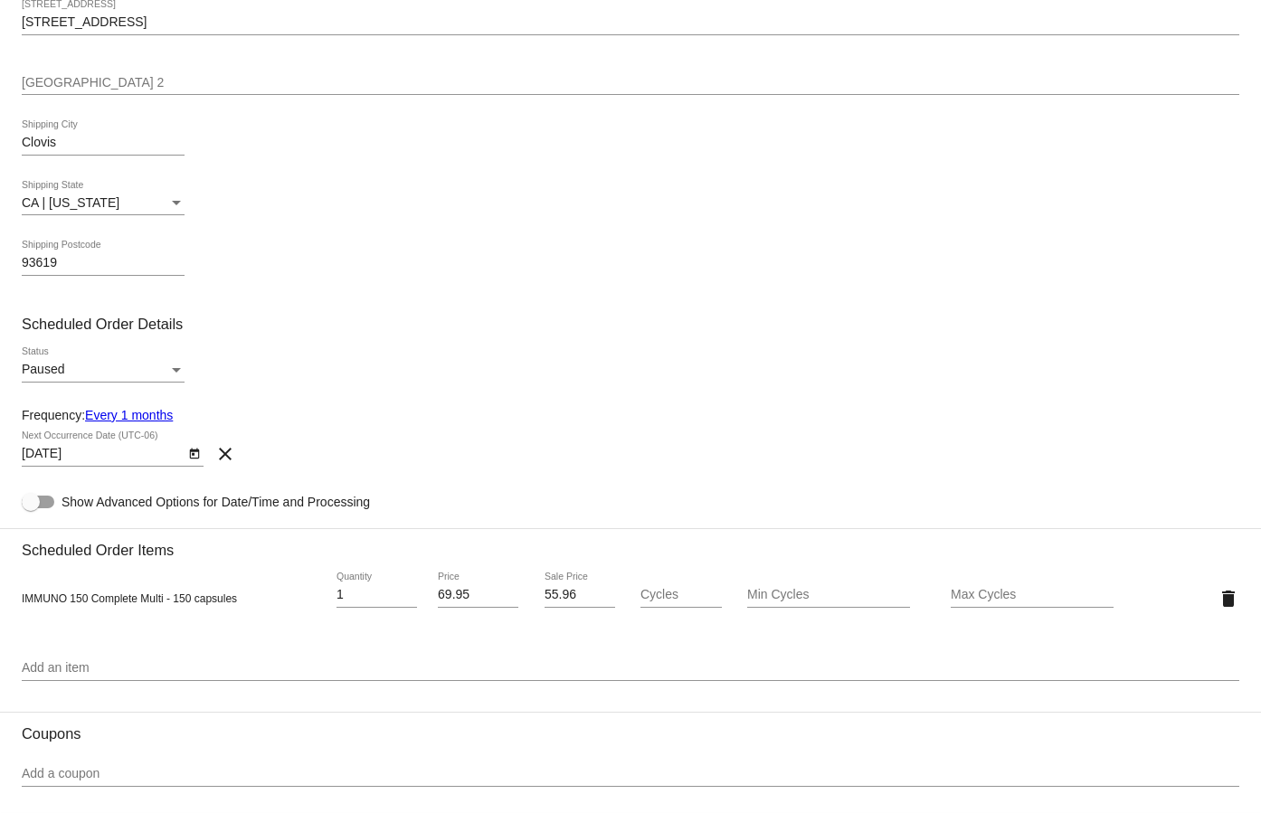
scroll to position [427, 0]
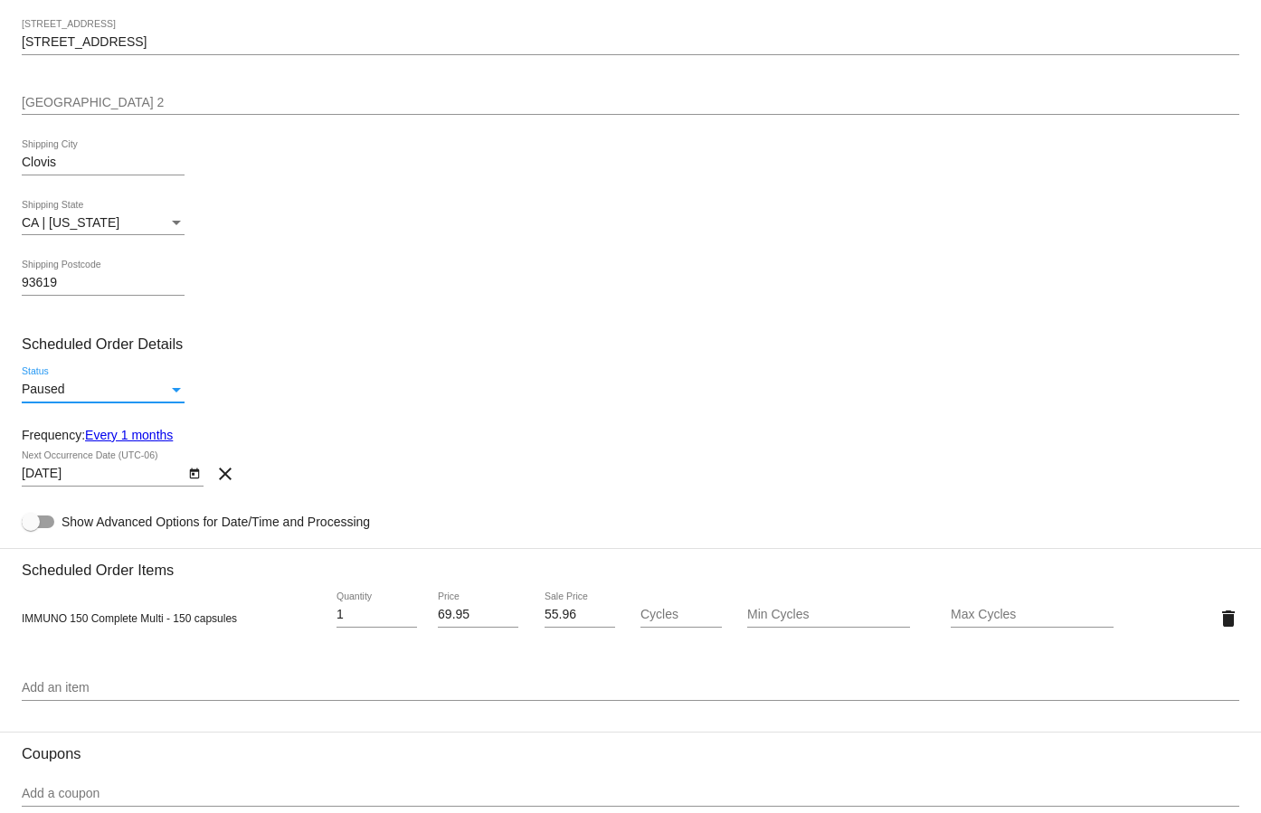
click at [170, 391] on div "Status" at bounding box center [176, 390] width 16 height 14
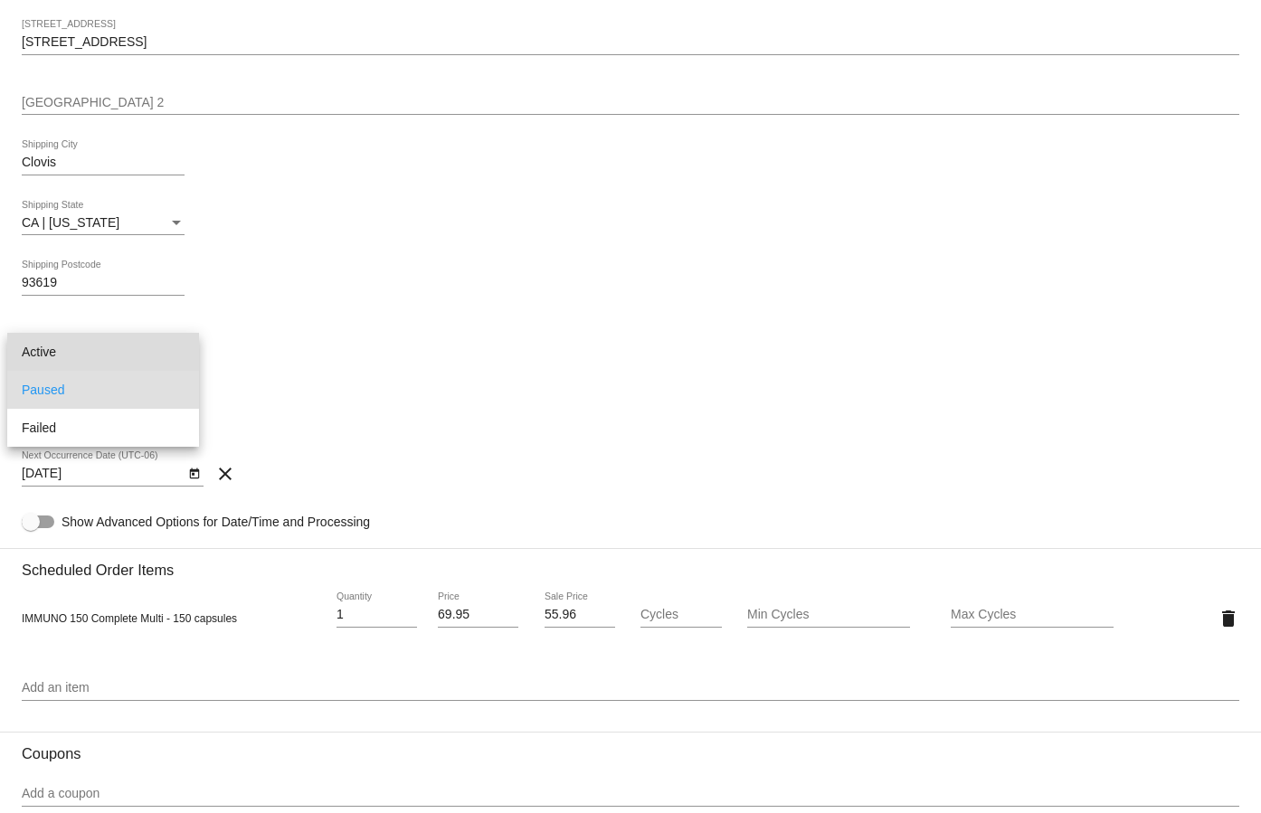
click at [145, 361] on span "Active" at bounding box center [103, 352] width 163 height 38
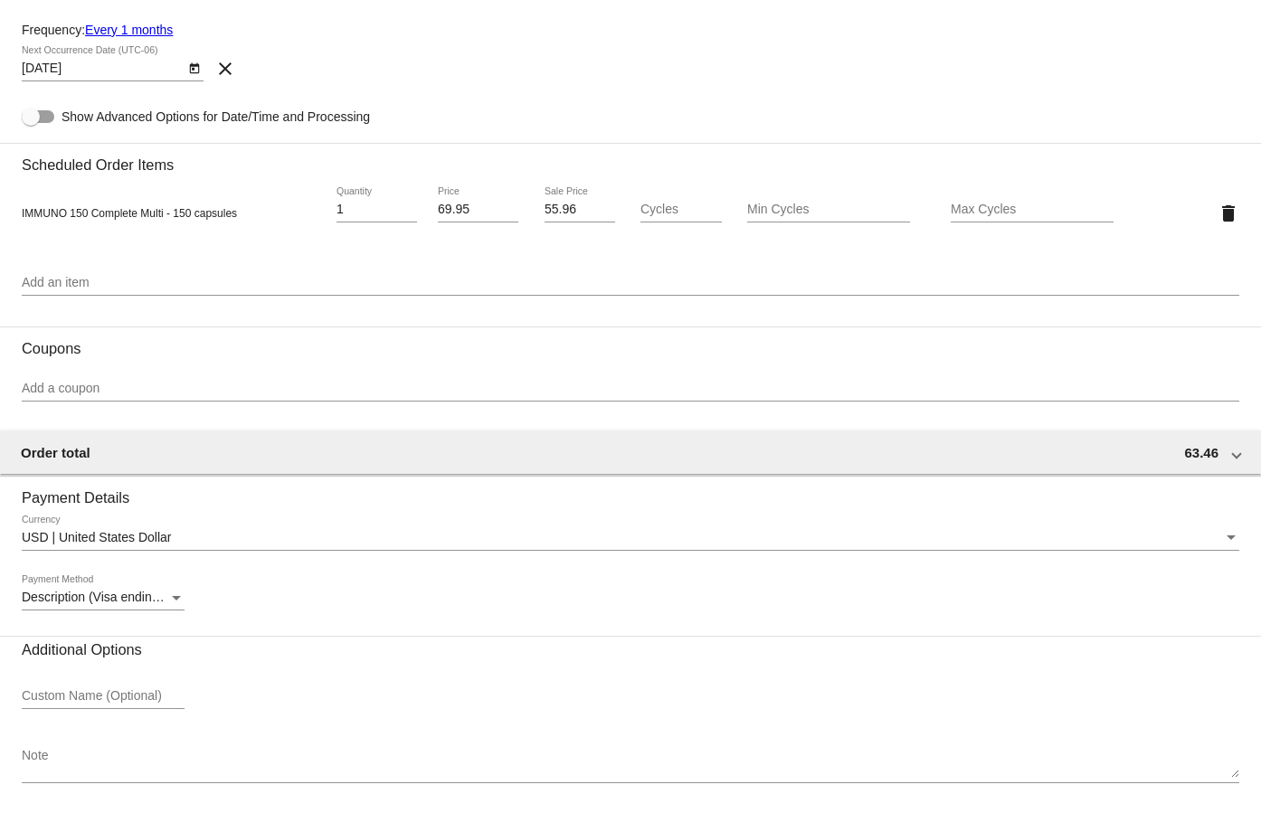
scroll to position [879, 0]
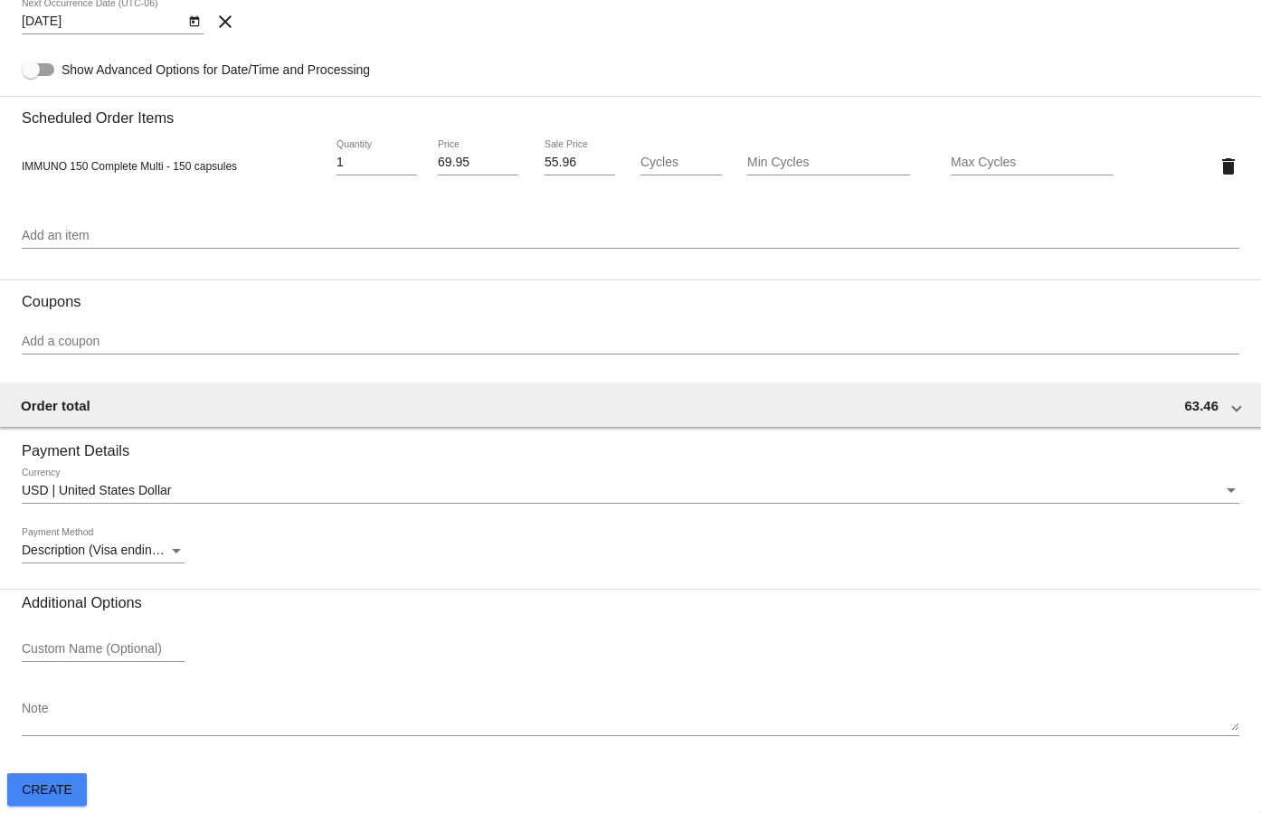
click at [25, 789] on span "Create" at bounding box center [47, 789] width 51 height 14
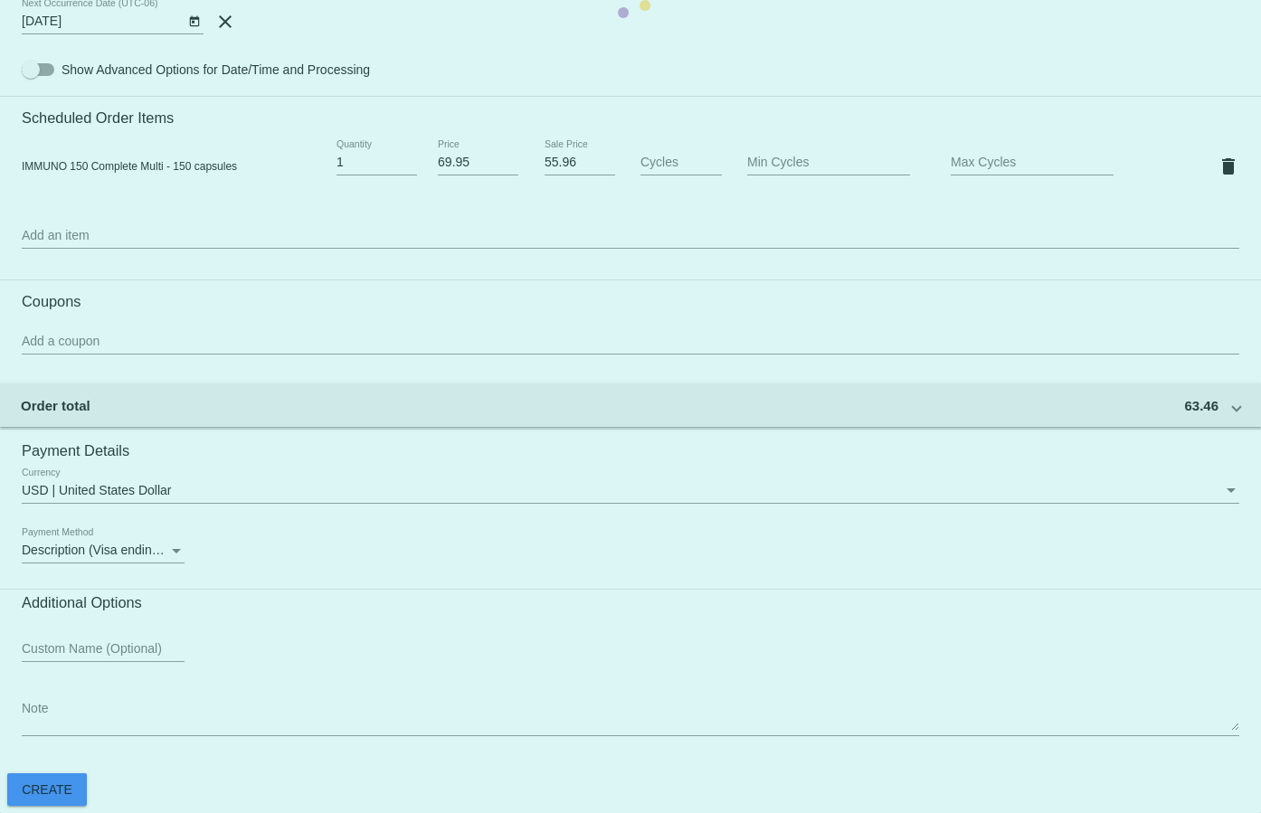
scroll to position [65, 0]
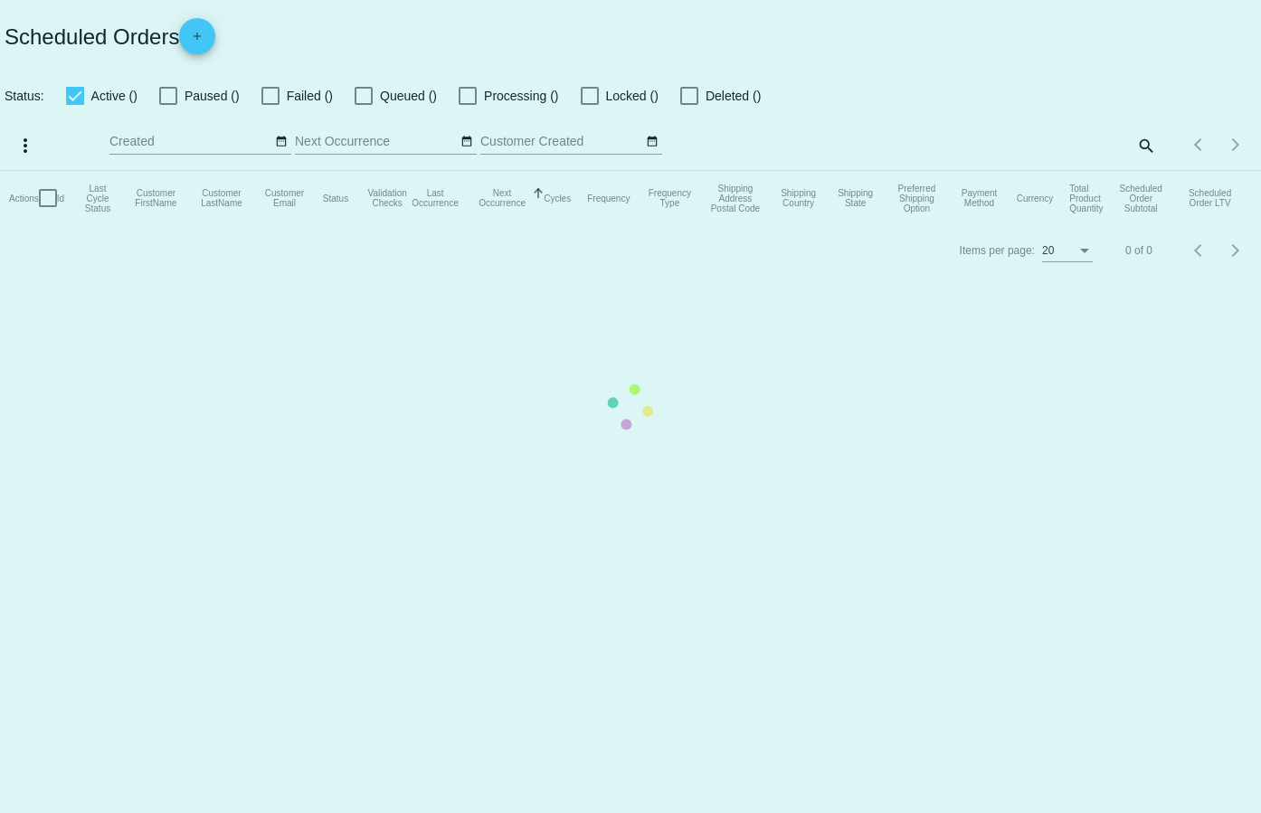
checkbox input "true"
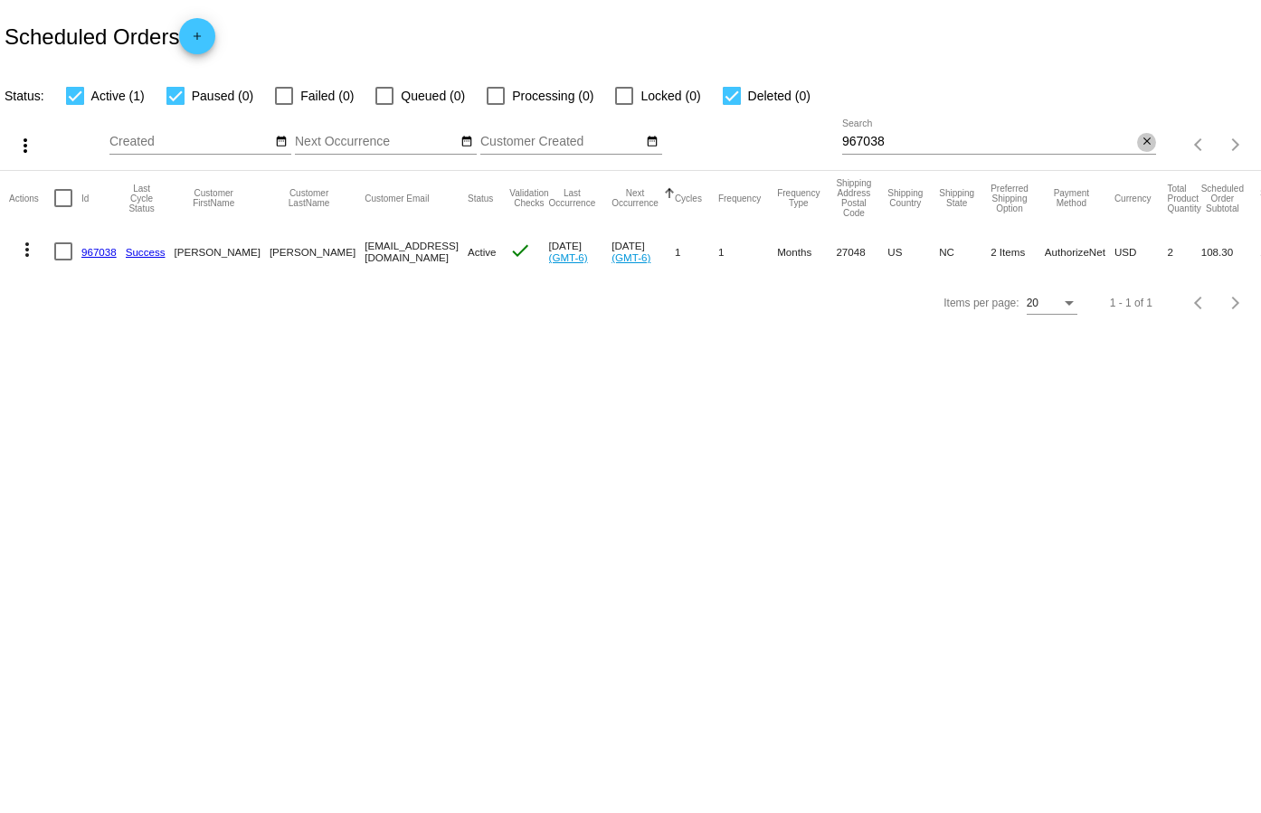
click at [1152, 137] on mat-icon "close" at bounding box center [1146, 142] width 13 height 14
